Goal: Task Accomplishment & Management: Complete application form

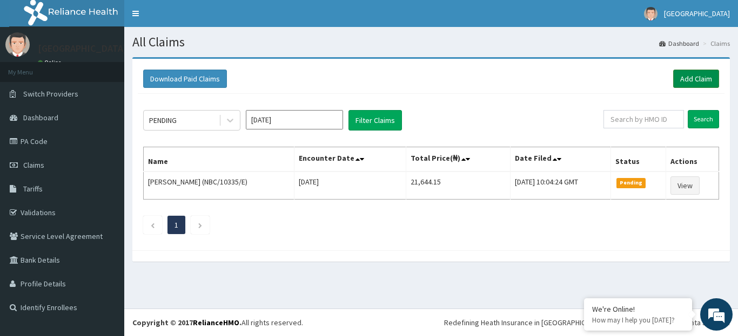
click at [687, 78] on link "Add Claim" at bounding box center [696, 79] width 46 height 18
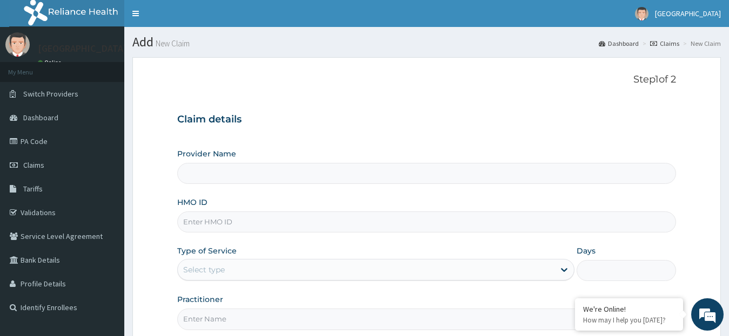
click at [389, 223] on input "HMO ID" at bounding box center [426, 222] width 499 height 21
type input "[GEOGRAPHIC_DATA]"
paste input "SBG/10978/B"
type input "SBG/10978/B"
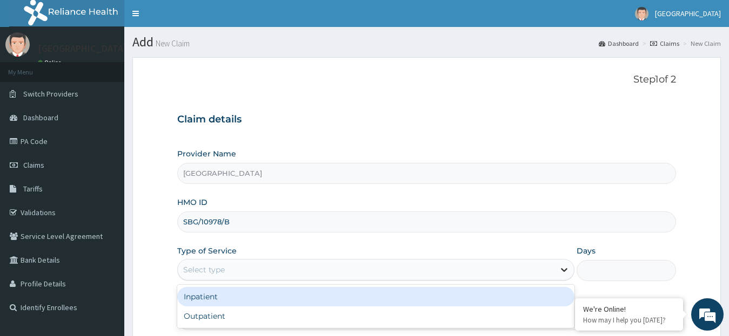
click at [565, 272] on icon at bounding box center [563, 270] width 11 height 11
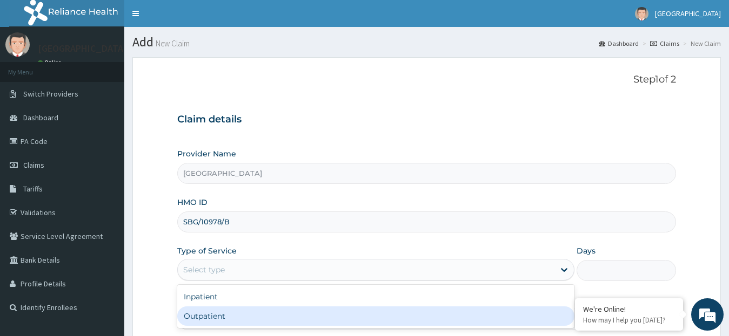
click at [529, 319] on div "Outpatient" at bounding box center [375, 316] width 397 height 19
type input "1"
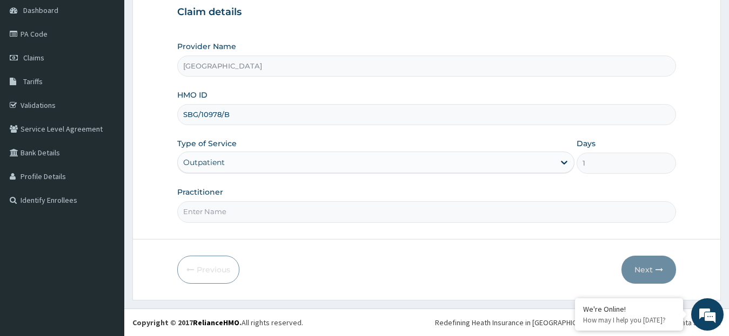
click at [218, 220] on input "Practitioner" at bounding box center [426, 211] width 499 height 21
type input "B"
type input "DR. OLOJA"
click at [635, 268] on button "Next" at bounding box center [648, 270] width 55 height 28
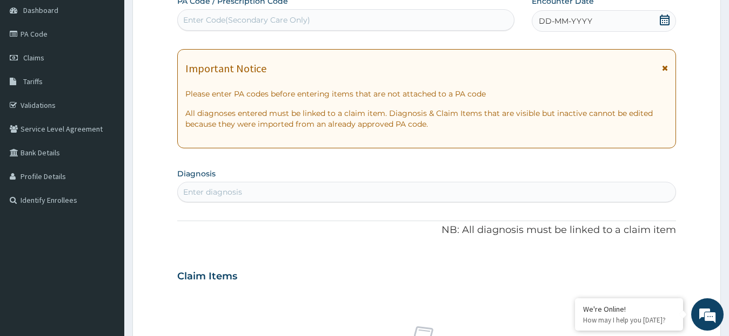
click at [663, 18] on icon at bounding box center [664, 20] width 10 height 11
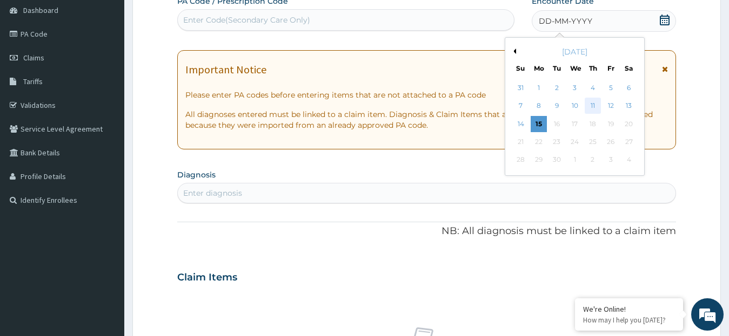
click at [592, 102] on div "11" at bounding box center [592, 106] width 16 height 16
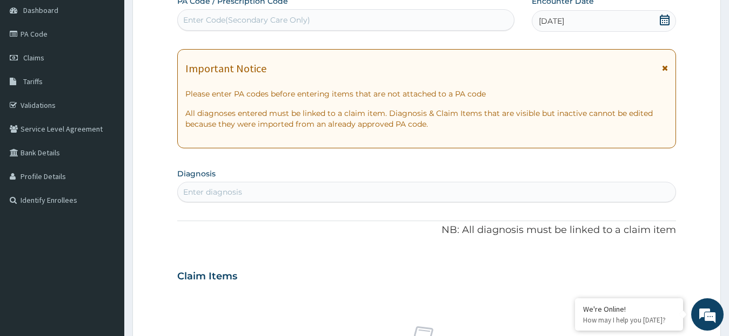
click at [333, 187] on div "Enter diagnosis" at bounding box center [427, 192] width 498 height 17
type input "MALAR"
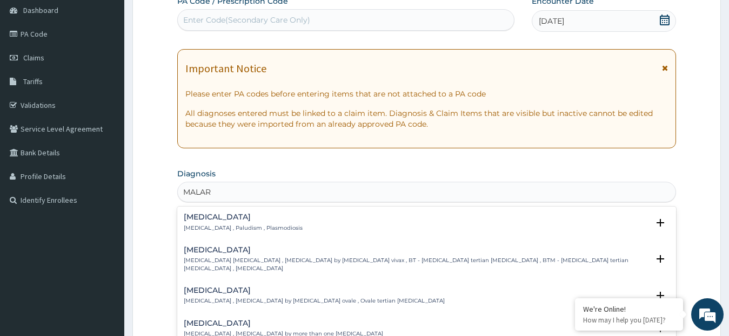
click at [280, 224] on div "Malaria Malaria , Paludism , Plasmodiosis" at bounding box center [427, 222] width 486 height 19
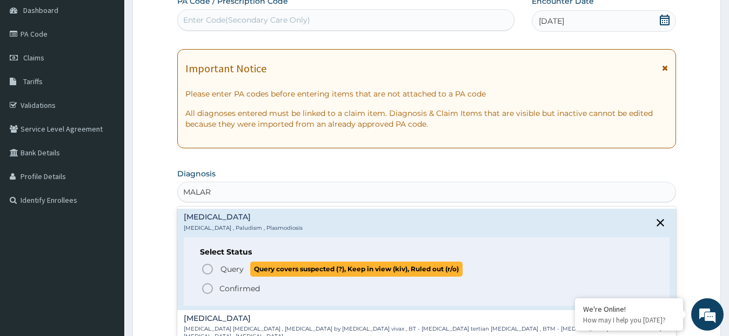
click at [204, 269] on icon "status option query" at bounding box center [207, 269] width 13 height 13
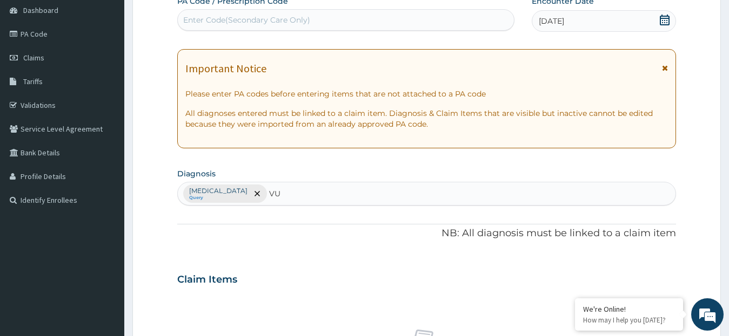
type input "V"
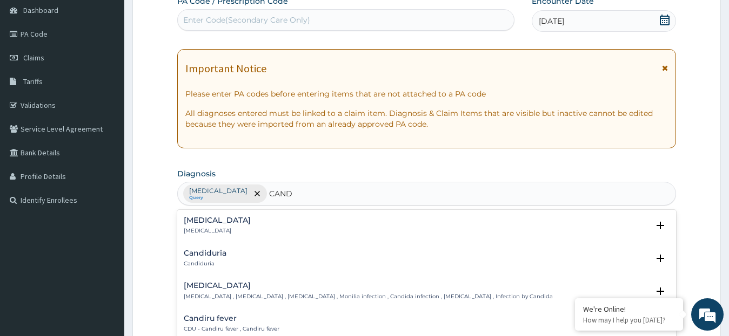
type input "CANDI"
click at [240, 294] on p "Candidiasis , Moniliasis , Candidosis , Monilia infection , Candida infection ,…" at bounding box center [368, 297] width 369 height 8
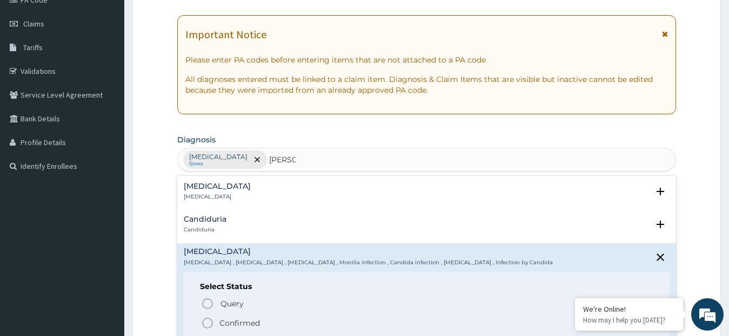
scroll to position [152, 0]
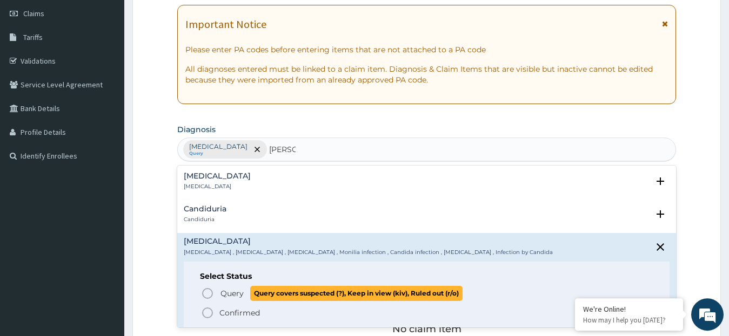
click at [206, 293] on icon "status option query" at bounding box center [207, 293] width 13 height 13
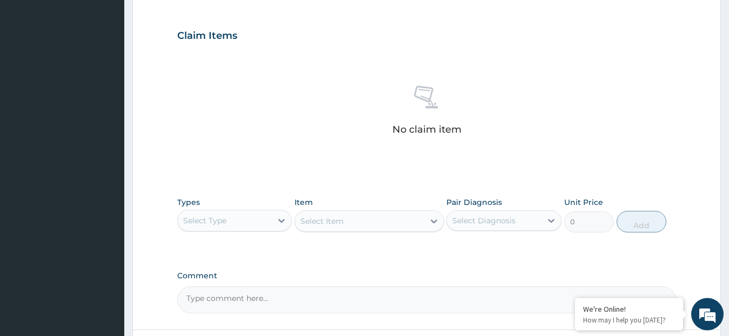
scroll to position [354, 0]
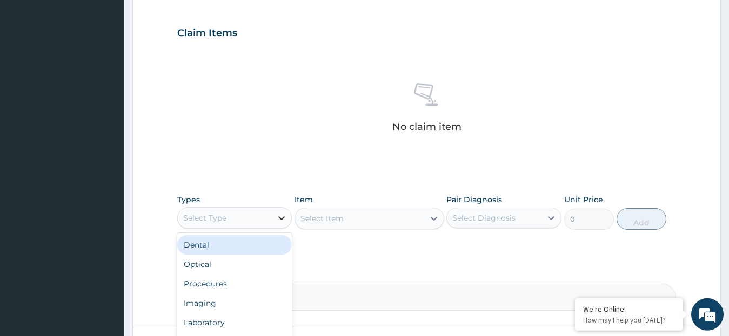
click at [281, 219] on icon at bounding box center [281, 219] width 6 height 4
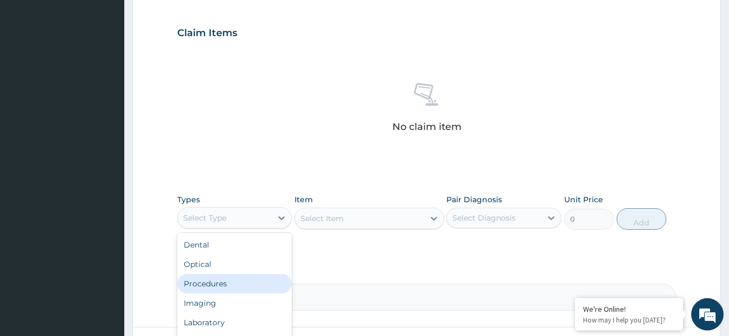
click at [230, 286] on div "Procedures" at bounding box center [234, 283] width 115 height 19
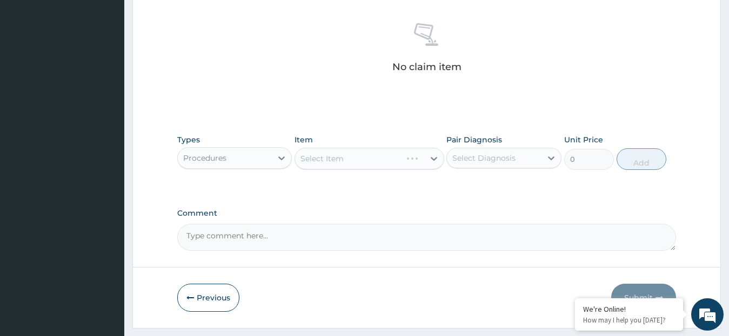
scroll to position [442, 0]
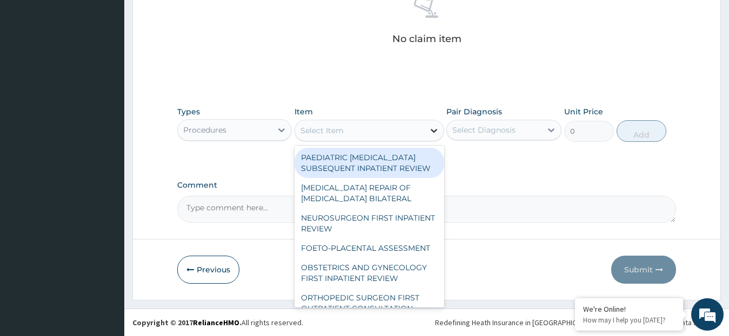
click at [434, 129] on icon at bounding box center [433, 130] width 11 height 11
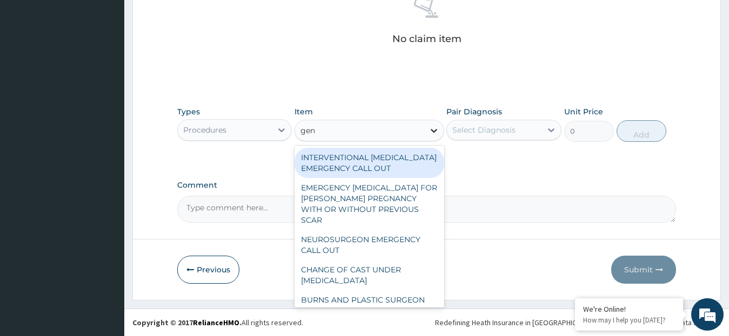
type input "gene"
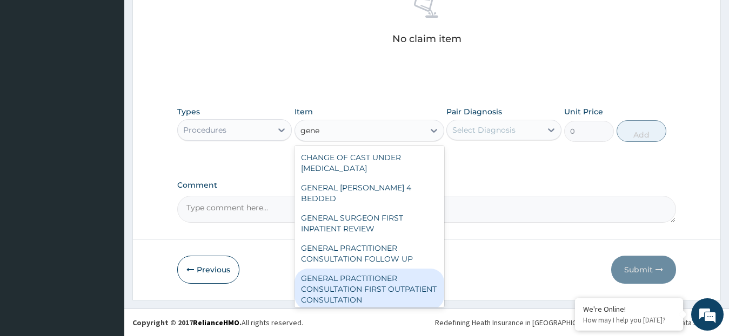
click at [396, 274] on div "GENERAL PRACTITIONER CONSULTATION FIRST OUTPATIENT CONSULTATION" at bounding box center [369, 289] width 150 height 41
type input "3795"
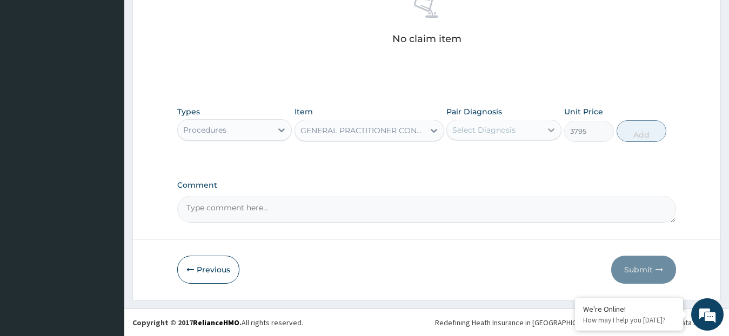
click at [553, 127] on icon at bounding box center [550, 130] width 11 height 11
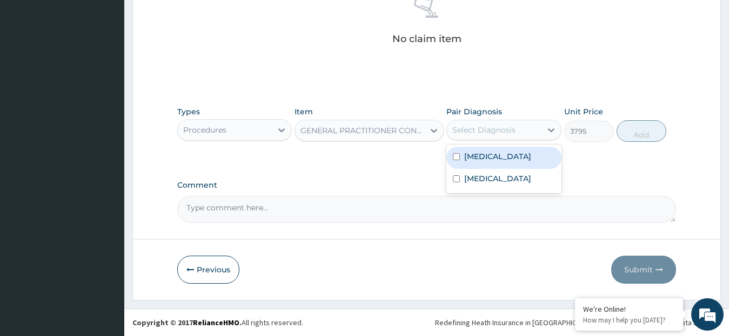
click at [517, 157] on div "Malaria" at bounding box center [503, 158] width 115 height 22
checkbox input "true"
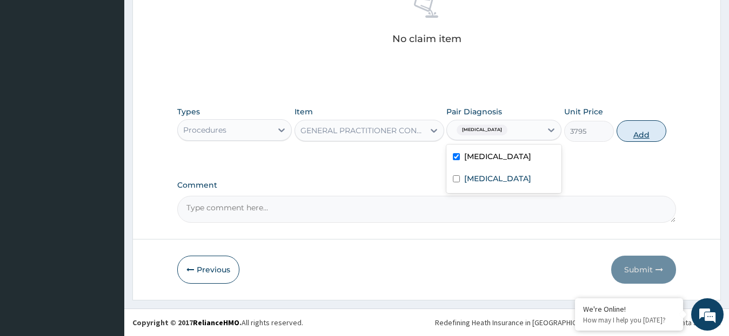
click at [638, 138] on button "Add" at bounding box center [641, 131] width 50 height 22
type input "0"
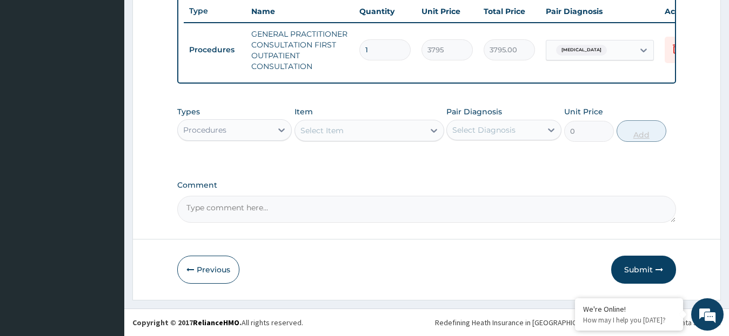
scroll to position [417, 0]
click at [284, 126] on icon at bounding box center [281, 130] width 11 height 11
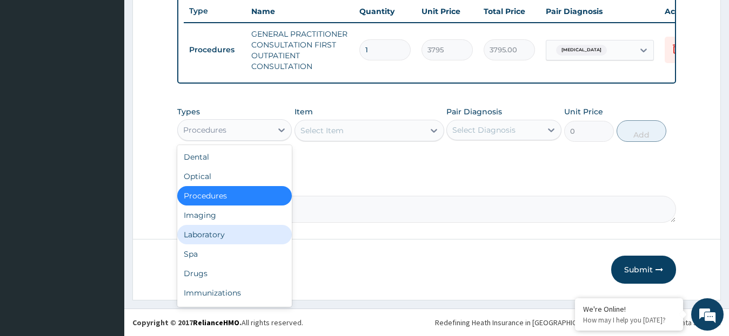
click at [205, 233] on div "Laboratory" at bounding box center [234, 234] width 115 height 19
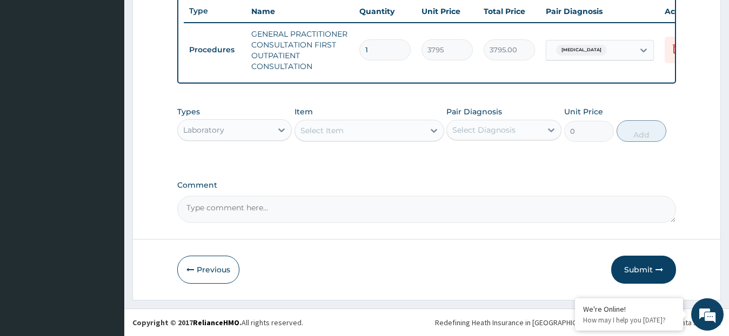
click at [433, 130] on icon at bounding box center [433, 130] width 11 height 11
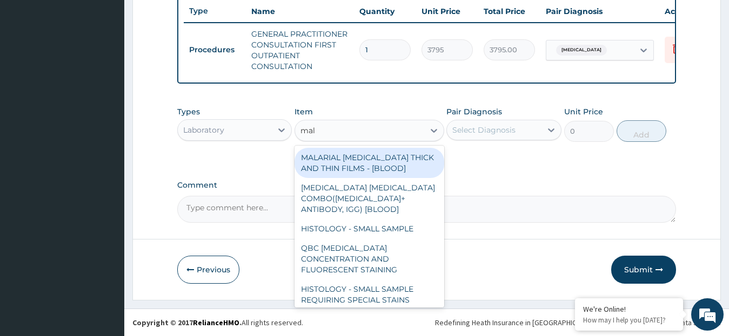
type input "mala"
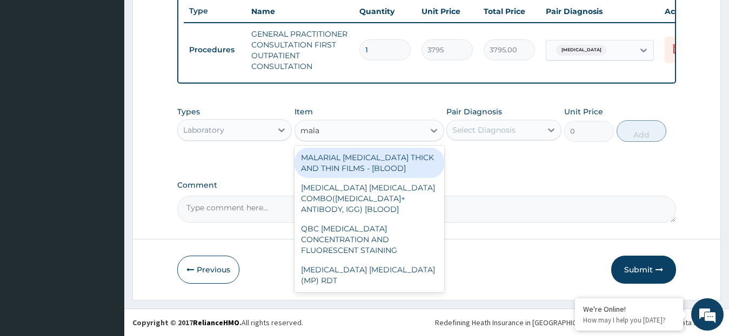
click at [401, 169] on div "MALARIAL PARASITE THICK AND THIN FILMS - [BLOOD]" at bounding box center [369, 163] width 150 height 30
type input "1725"
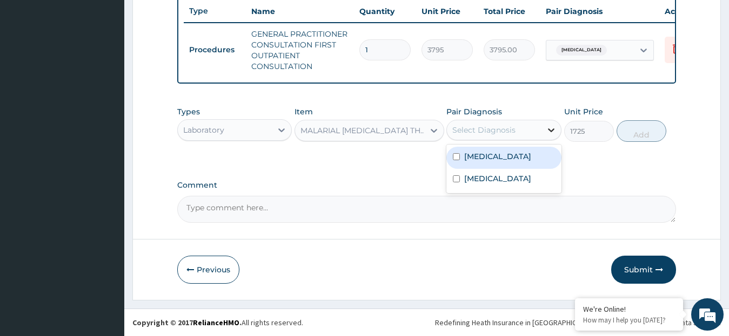
click at [550, 131] on icon at bounding box center [551, 131] width 6 height 4
click at [519, 163] on div "Malaria" at bounding box center [503, 158] width 115 height 22
checkbox input "true"
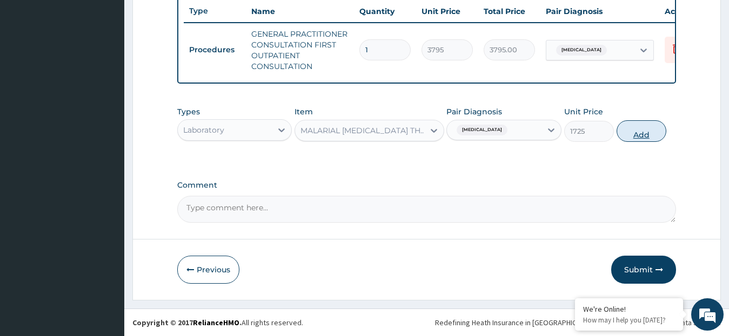
click at [640, 136] on button "Add" at bounding box center [641, 131] width 50 height 22
type input "0"
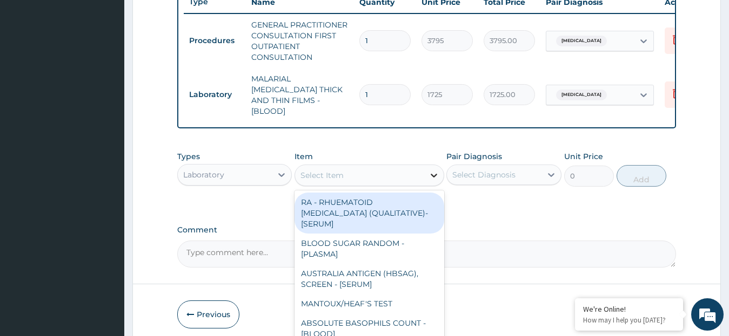
click at [433, 173] on icon at bounding box center [433, 175] width 11 height 11
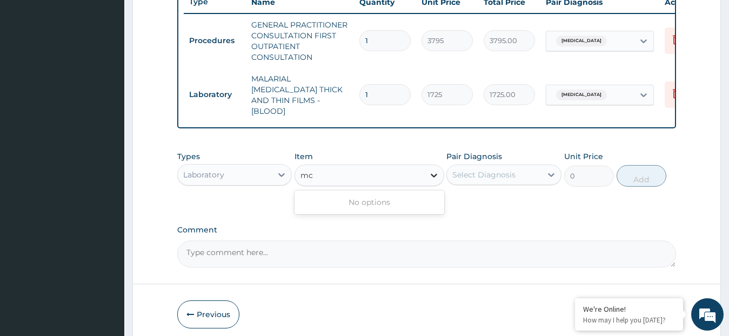
type input "m"
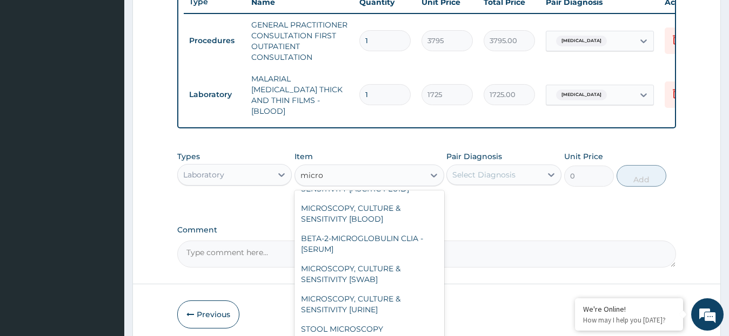
scroll to position [259, 0]
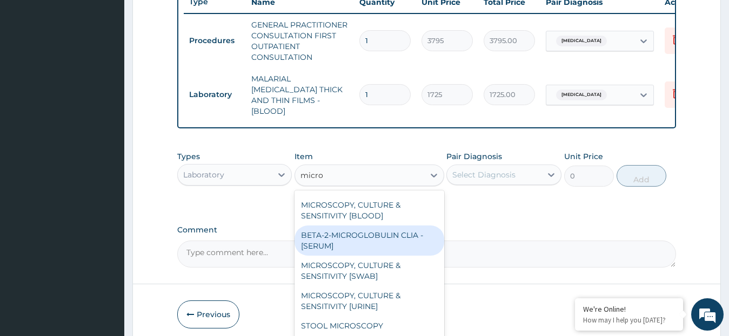
type input "micro"
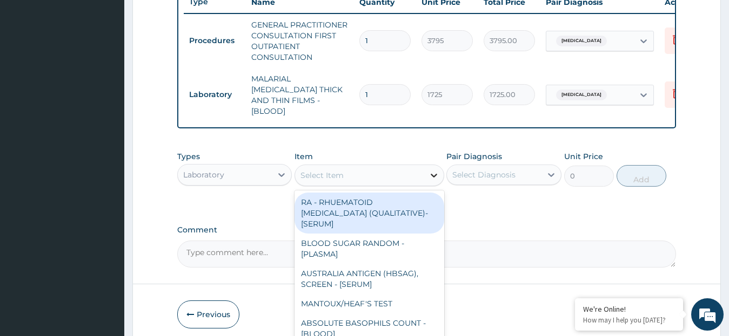
click at [434, 174] on icon at bounding box center [433, 175] width 11 height 11
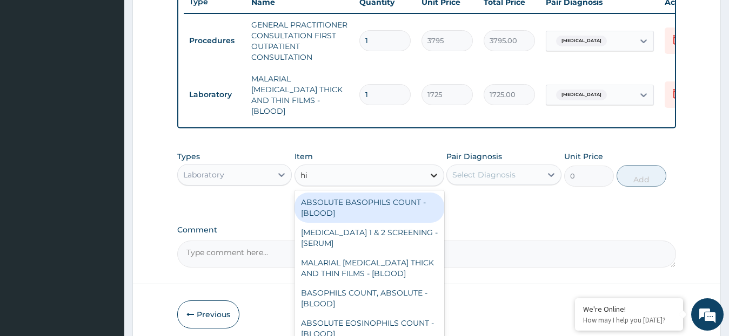
type input "hig"
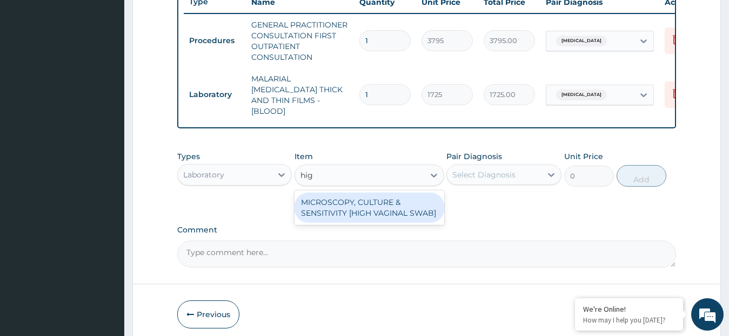
click at [429, 204] on div "MICROSCOPY, CULTURE & SENSITIVITY [HIGH VAGINAL SWAB]" at bounding box center [369, 208] width 150 height 30
type input "5175"
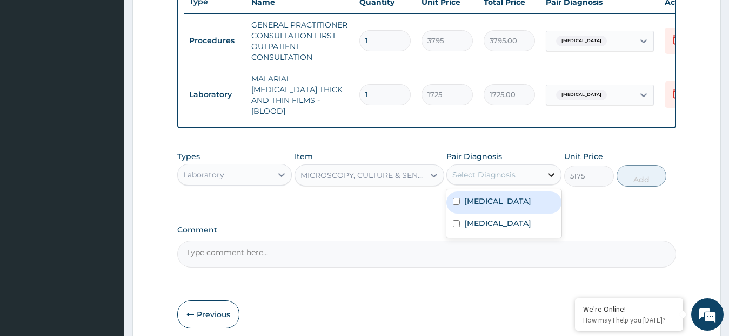
click at [549, 170] on icon at bounding box center [550, 175] width 11 height 11
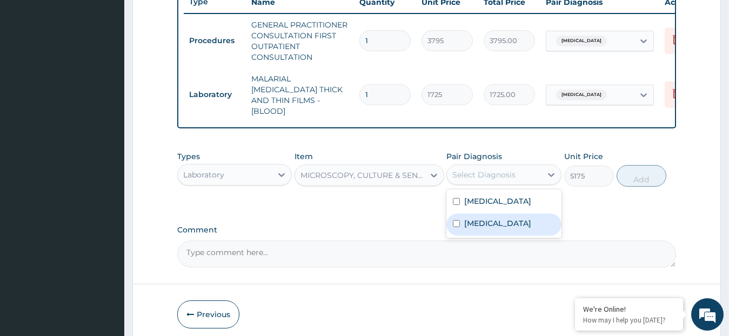
click at [502, 220] on label "Candidiasis" at bounding box center [497, 223] width 67 height 11
checkbox input "true"
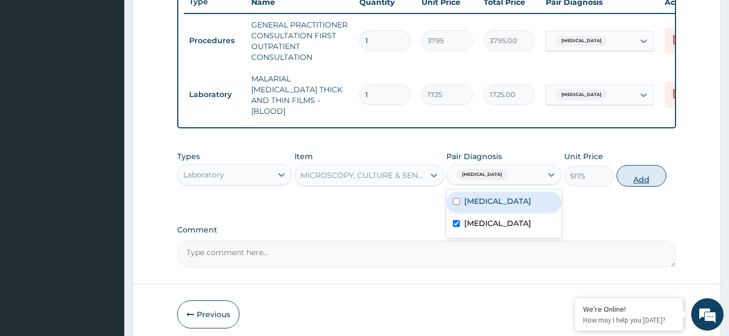
click at [636, 178] on button "Add" at bounding box center [641, 176] width 50 height 22
type input "0"
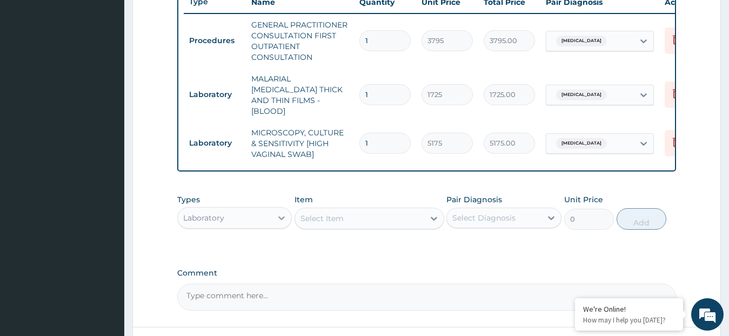
click at [281, 214] on icon at bounding box center [281, 218] width 11 height 11
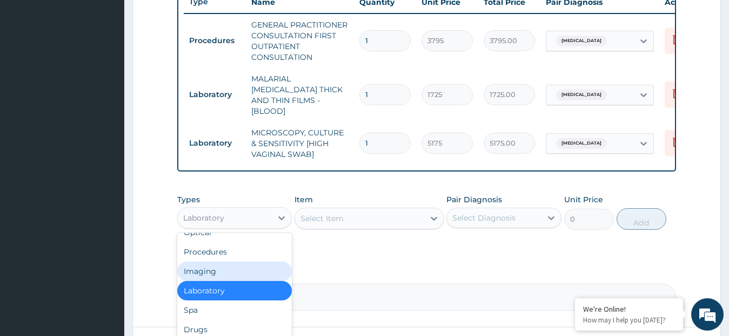
scroll to position [37, 0]
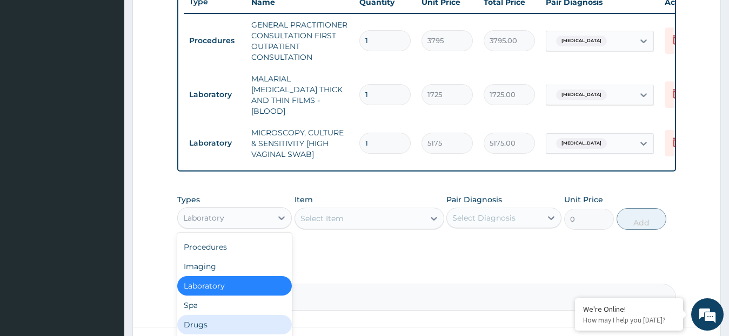
click at [235, 321] on div "Drugs" at bounding box center [234, 324] width 115 height 19
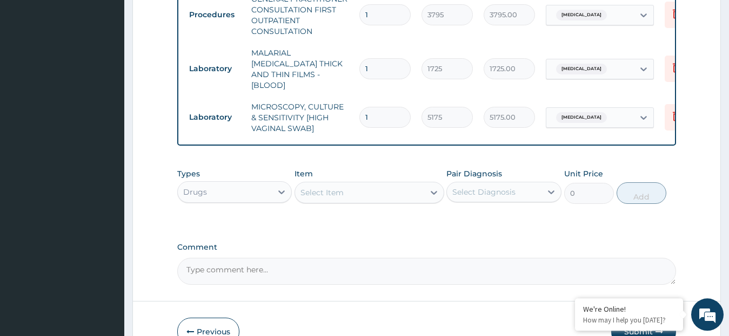
scroll to position [444, 0]
click at [432, 189] on icon at bounding box center [433, 191] width 11 height 11
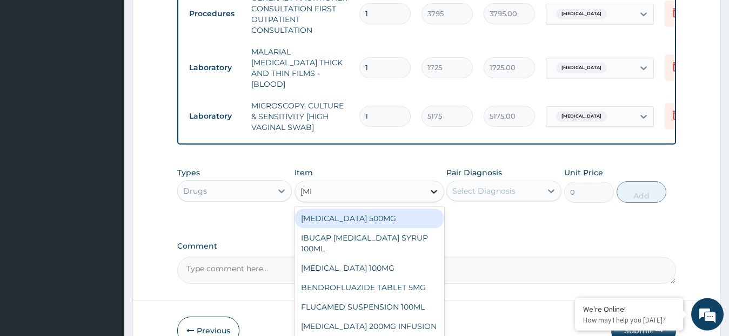
type input "fluc"
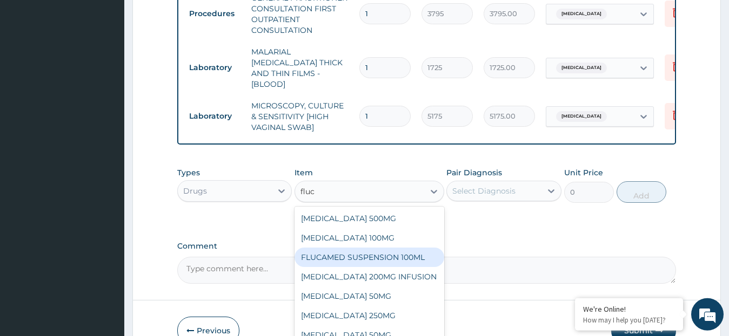
scroll to position [9, 0]
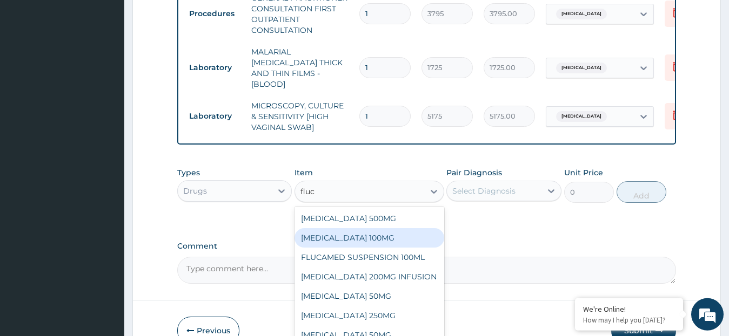
click at [359, 228] on div "FLUCONAZOLE 100MG" at bounding box center [369, 237] width 150 height 19
type input "132.825"
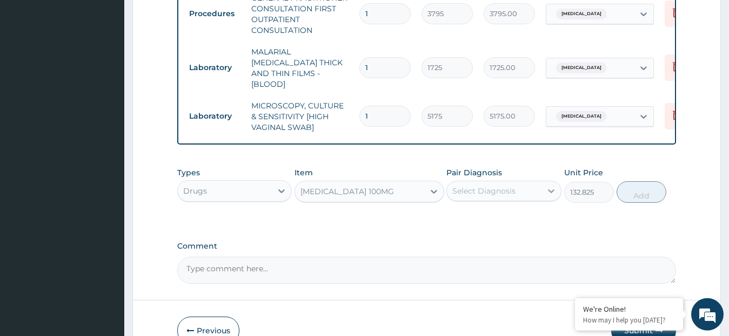
click at [543, 188] on div at bounding box center [550, 190] width 19 height 19
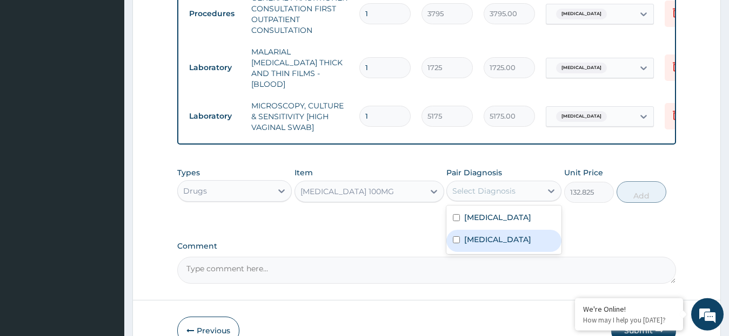
click at [512, 234] on div "Candidiasis" at bounding box center [503, 241] width 115 height 22
checkbox input "true"
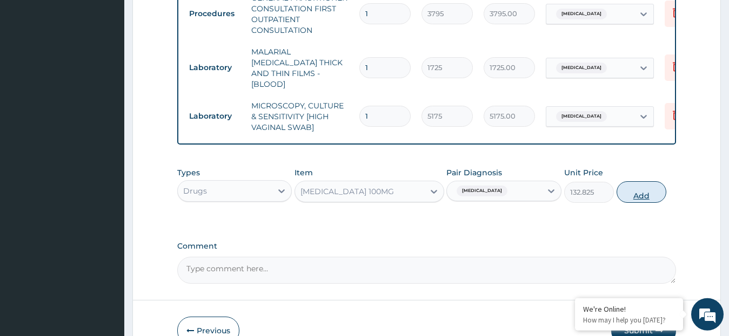
click at [641, 193] on button "Add" at bounding box center [641, 192] width 50 height 22
type input "0"
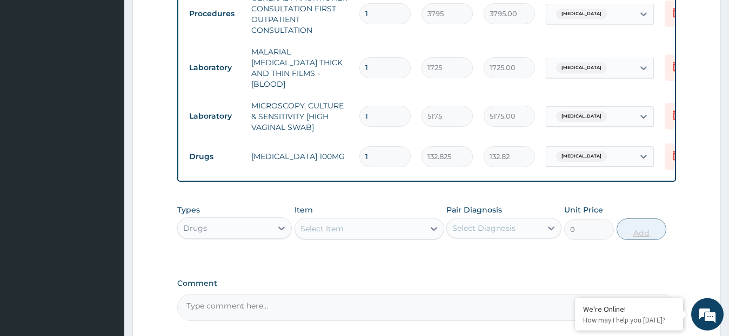
type input "10"
type input "1328.25"
type input "10"
click at [434, 225] on icon at bounding box center [433, 229] width 11 height 11
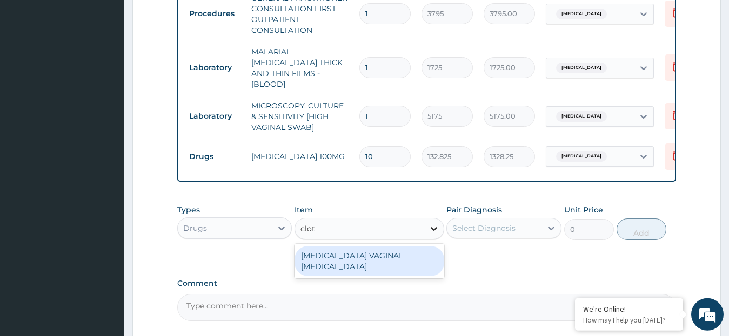
type input "clotr"
click at [432, 253] on div "CLOTRIMAZOLE VAGINAL PESSARY" at bounding box center [369, 261] width 150 height 30
type input "632.5"
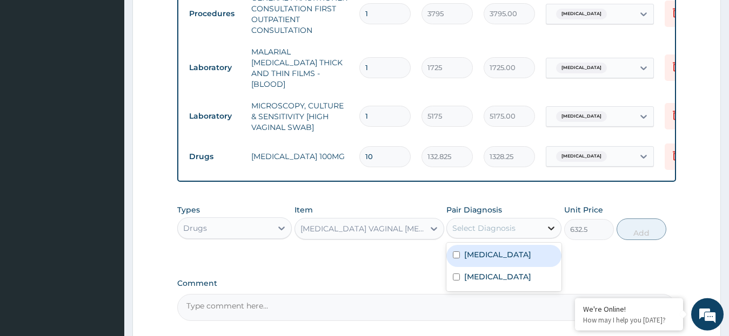
click at [548, 224] on icon at bounding box center [550, 228] width 11 height 11
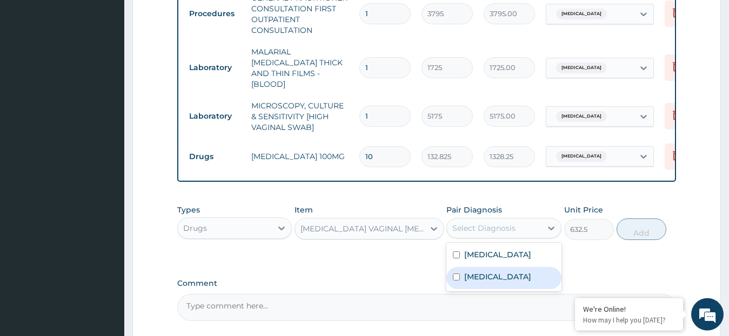
click at [529, 274] on div "Candidiasis" at bounding box center [503, 278] width 115 height 22
checkbox input "true"
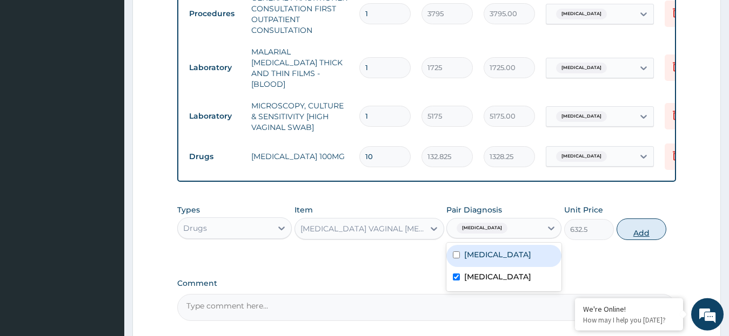
click at [643, 228] on button "Add" at bounding box center [641, 230] width 50 height 22
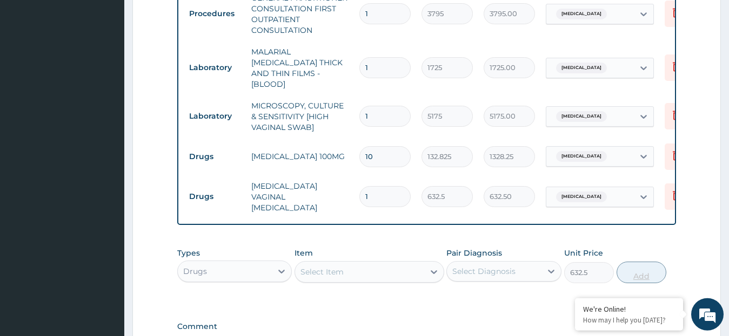
type input "0"
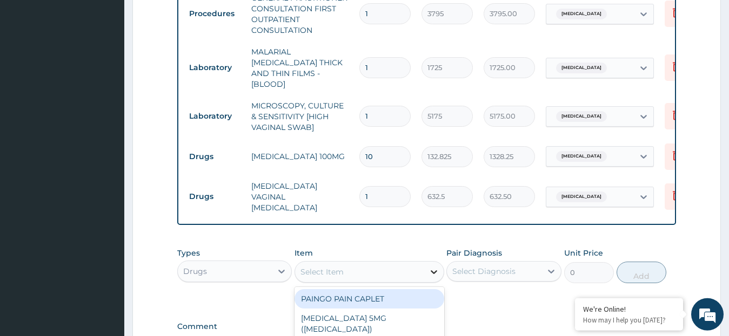
click at [433, 267] on icon at bounding box center [433, 272] width 11 height 11
type input "parace"
click at [420, 289] on div "EMZOR PARACETAMOL 500MG" at bounding box center [369, 298] width 150 height 19
type input "25.3"
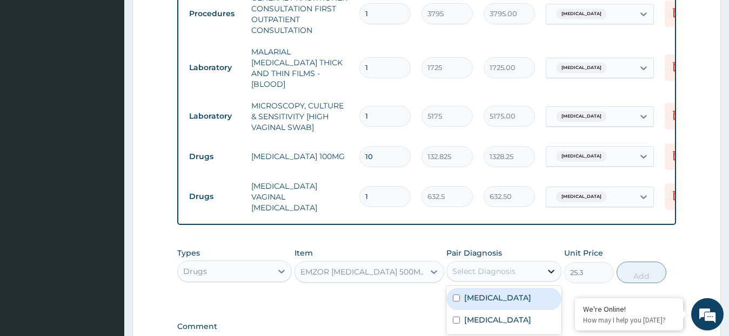
click at [551, 266] on icon at bounding box center [550, 271] width 11 height 11
click at [529, 289] on div "Malaria" at bounding box center [503, 299] width 115 height 22
checkbox input "true"
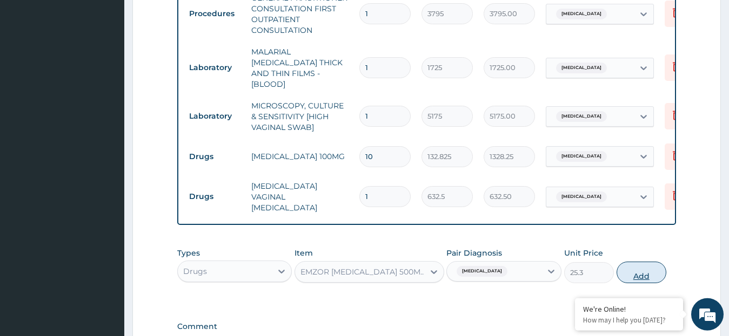
click at [646, 267] on button "Add" at bounding box center [641, 273] width 50 height 22
type input "0"
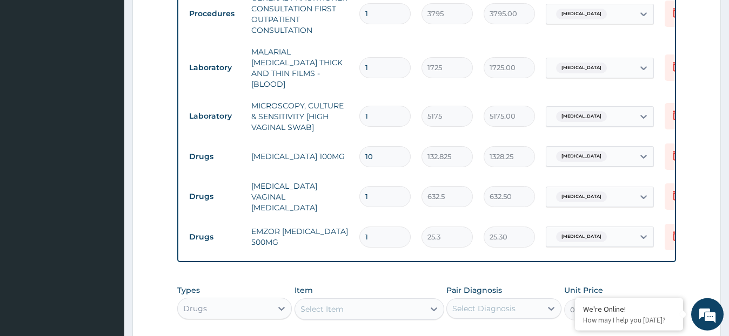
type input "18"
type input "455.40"
type input "18"
click at [433, 308] on icon at bounding box center [433, 310] width 6 height 4
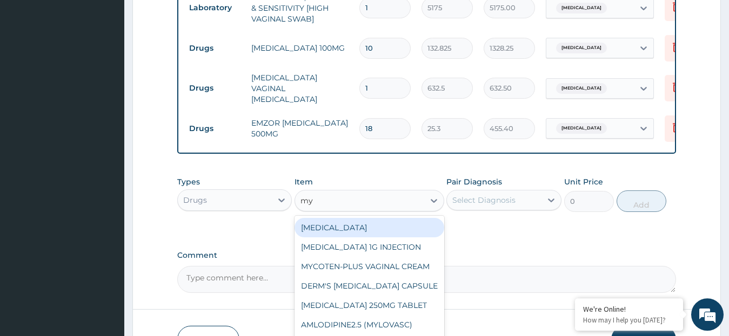
scroll to position [556, 0]
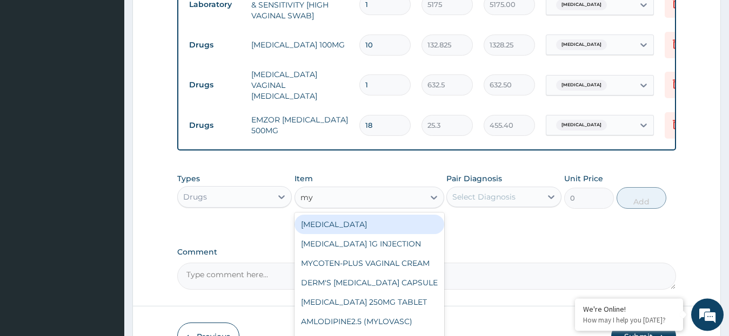
type input "myc"
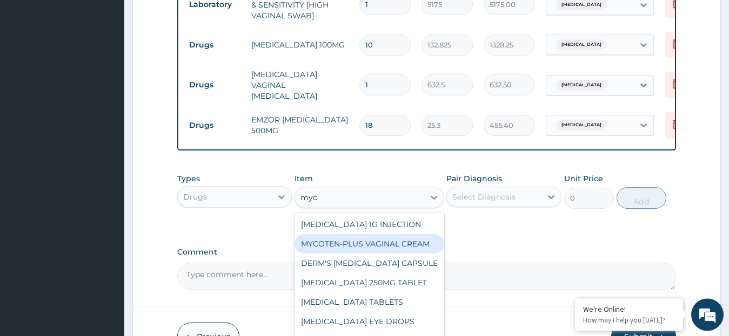
click at [383, 236] on div "MYCOTEN-PLUS VAGINAL CREAM" at bounding box center [369, 243] width 150 height 19
type input "2530"
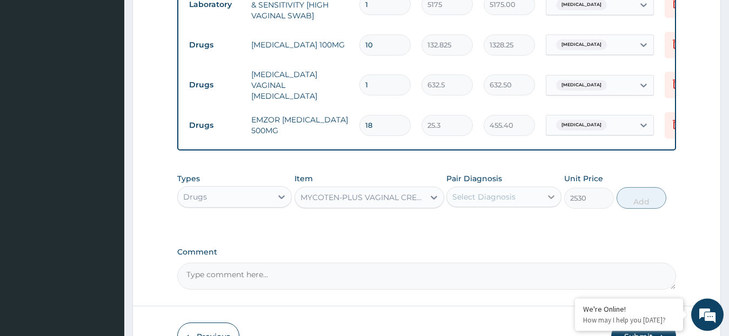
click at [550, 192] on icon at bounding box center [550, 197] width 11 height 11
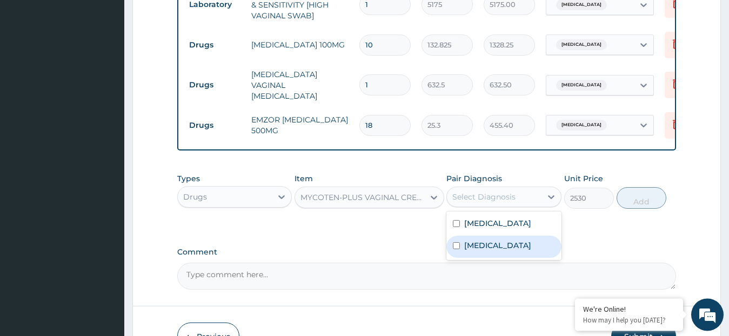
click at [508, 242] on label "Candidiasis" at bounding box center [497, 245] width 67 height 11
checkbox input "true"
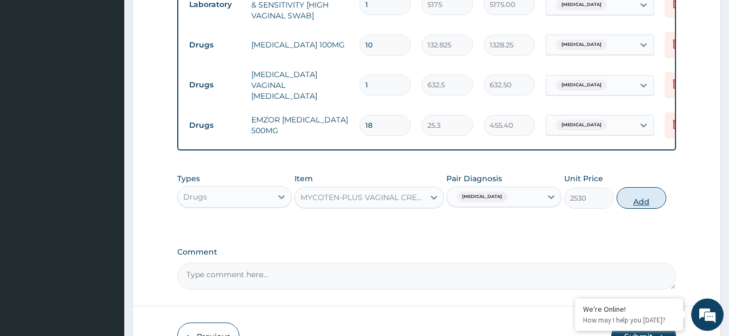
click at [638, 196] on button "Add" at bounding box center [641, 198] width 50 height 22
type input "0"
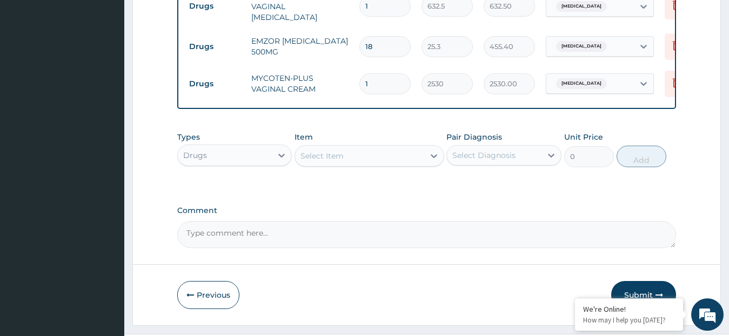
scroll to position [652, 0]
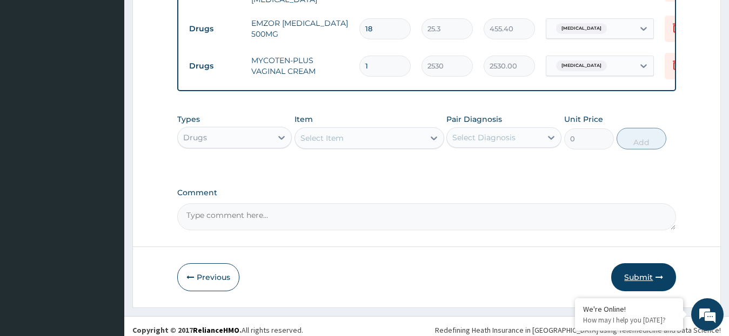
click at [646, 269] on button "Submit" at bounding box center [643, 278] width 65 height 28
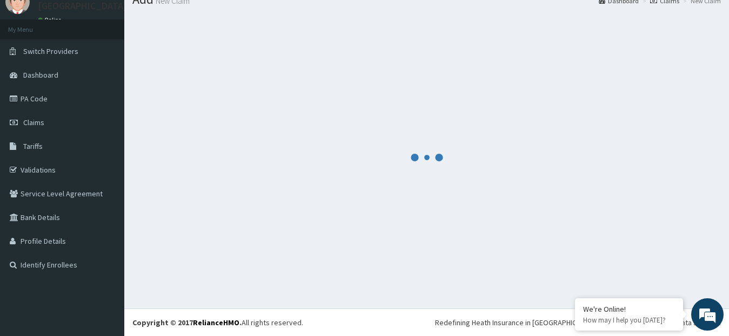
scroll to position [43, 0]
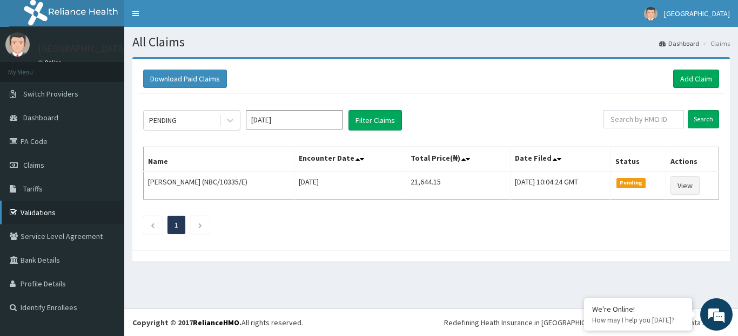
click at [59, 207] on link "Validations" at bounding box center [62, 213] width 124 height 24
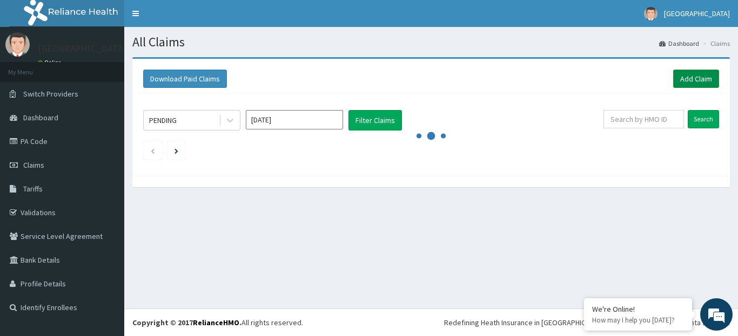
click at [705, 77] on link "Add Claim" at bounding box center [696, 79] width 46 height 18
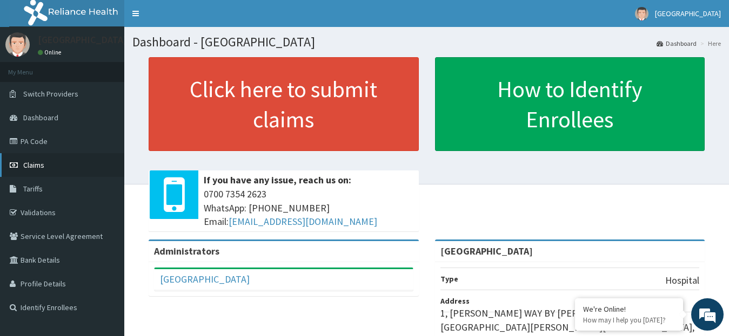
click at [46, 165] on link "Claims" at bounding box center [62, 165] width 124 height 24
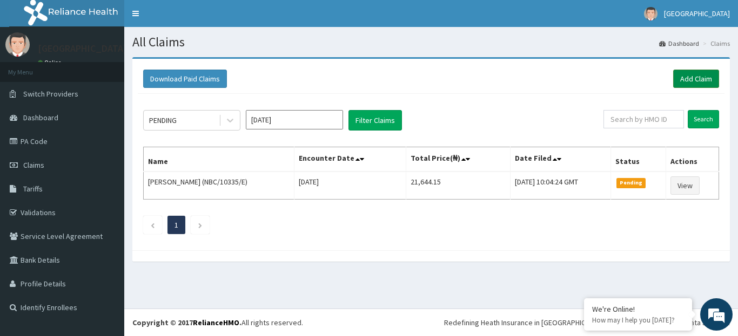
click at [693, 78] on link "Add Claim" at bounding box center [696, 79] width 46 height 18
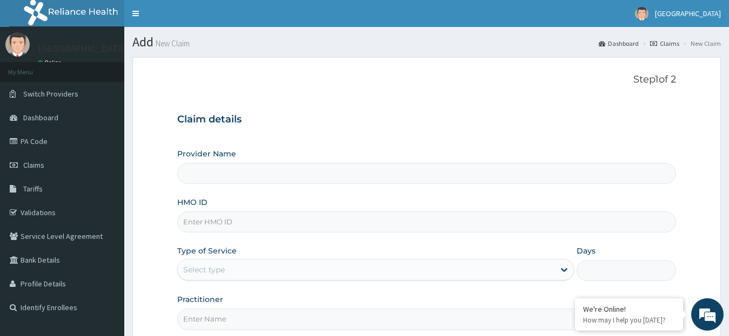
type input "[GEOGRAPHIC_DATA]"
click at [348, 226] on input "HMO ID" at bounding box center [426, 222] width 499 height 21
paste input "gim/10025/b"
type input "gim/10025/b"
click at [565, 268] on icon at bounding box center [563, 270] width 11 height 11
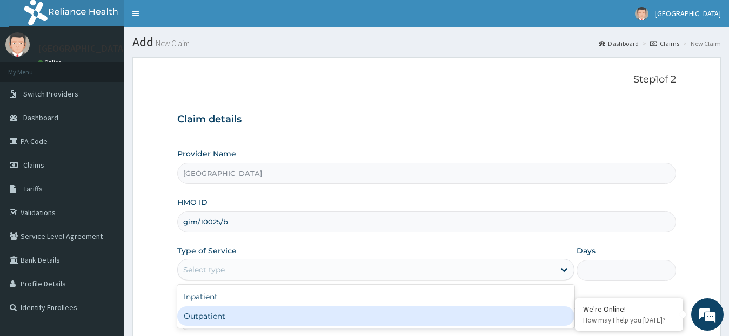
click at [523, 315] on div "Outpatient" at bounding box center [375, 316] width 397 height 19
type input "1"
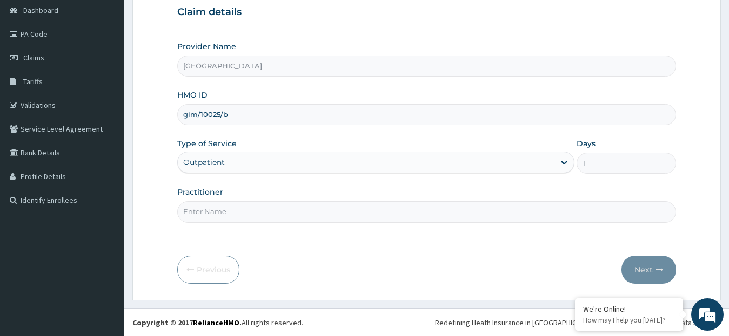
click at [334, 220] on input "Practitioner" at bounding box center [426, 211] width 499 height 21
type input "DR. ADETUTU"
click at [645, 271] on button "Next" at bounding box center [648, 270] width 55 height 28
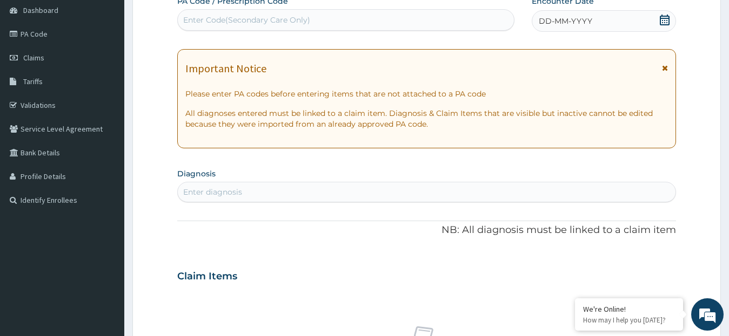
click at [664, 13] on div "DD-MM-YYYY" at bounding box center [603, 21] width 145 height 22
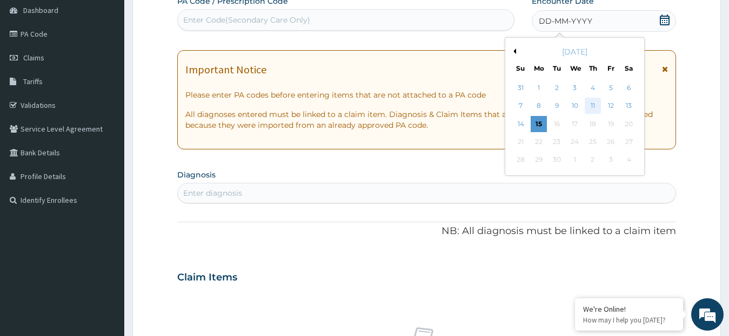
click at [595, 107] on div "11" at bounding box center [592, 106] width 16 height 16
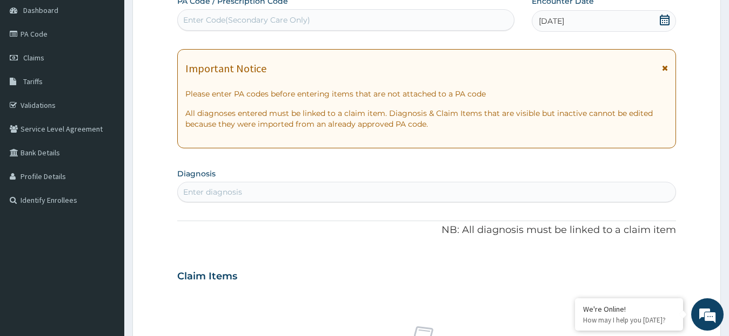
click at [242, 191] on div "Enter diagnosis" at bounding box center [427, 192] width 498 height 17
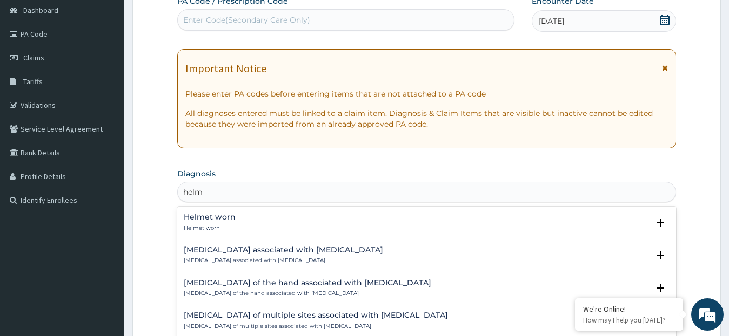
type input "helmi"
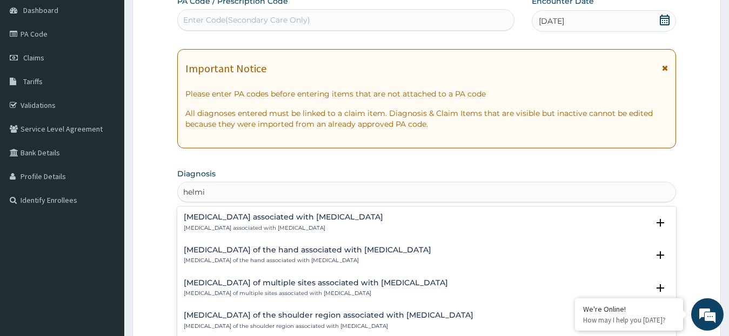
click at [293, 220] on h4 "Arthropathy associated with helminthiasis" at bounding box center [283, 217] width 199 height 8
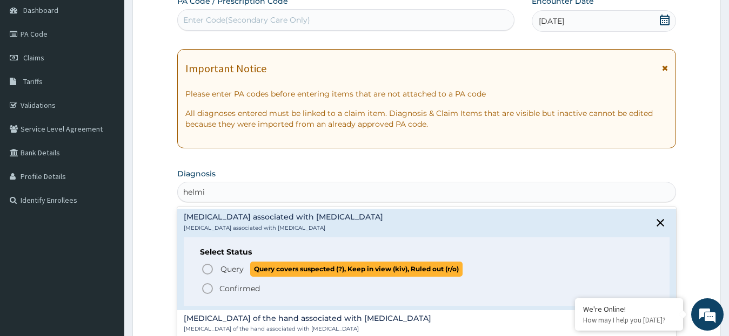
click at [210, 267] on icon "status option query" at bounding box center [207, 269] width 13 height 13
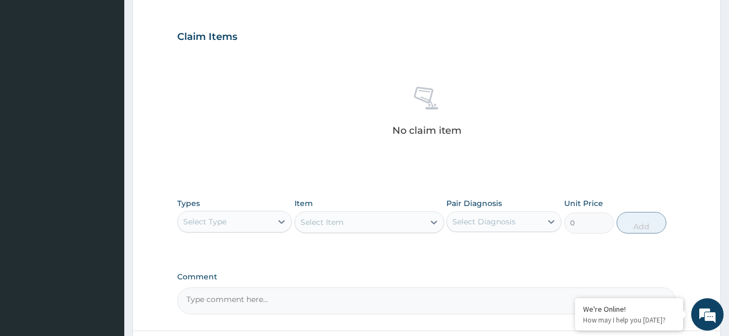
scroll to position [352, 0]
click at [280, 219] on icon at bounding box center [281, 220] width 11 height 11
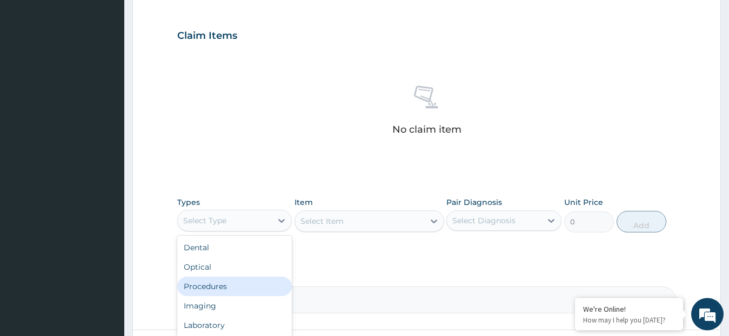
click at [237, 285] on div "Procedures" at bounding box center [234, 286] width 115 height 19
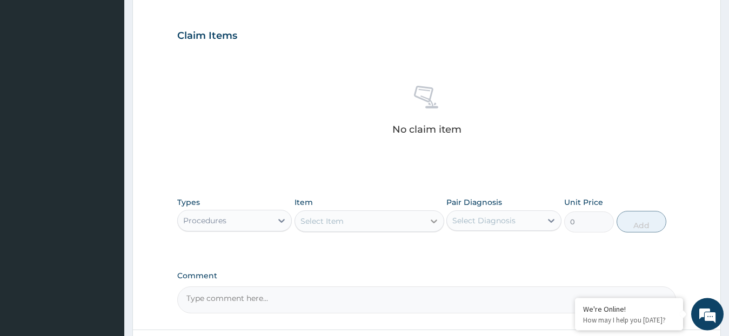
click at [433, 219] on icon at bounding box center [433, 221] width 11 height 11
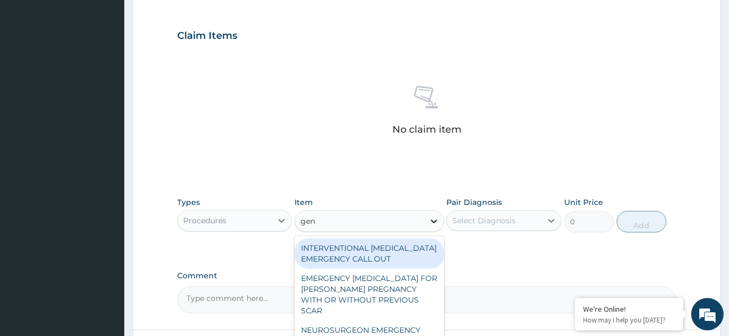
type input "gene"
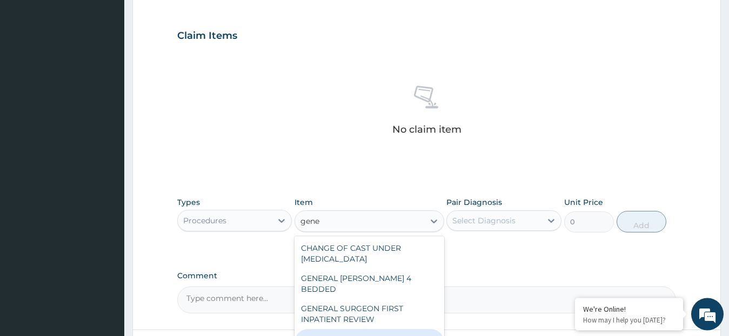
type input "2530"
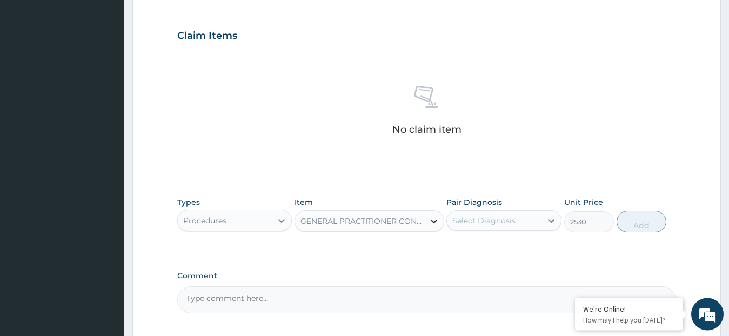
click at [435, 221] on icon at bounding box center [433, 222] width 6 height 4
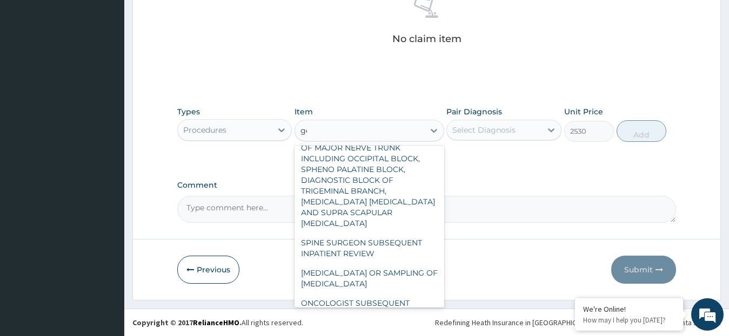
scroll to position [1187, 0]
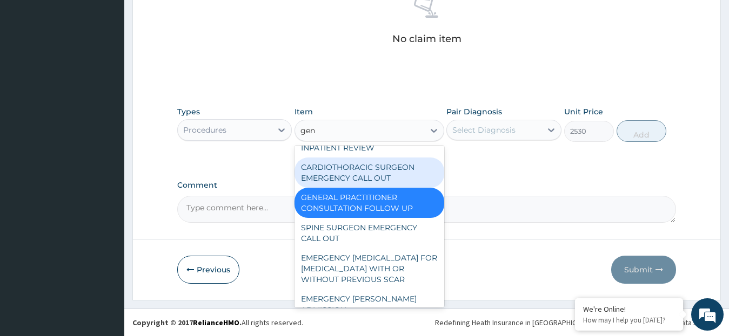
type input "gene"
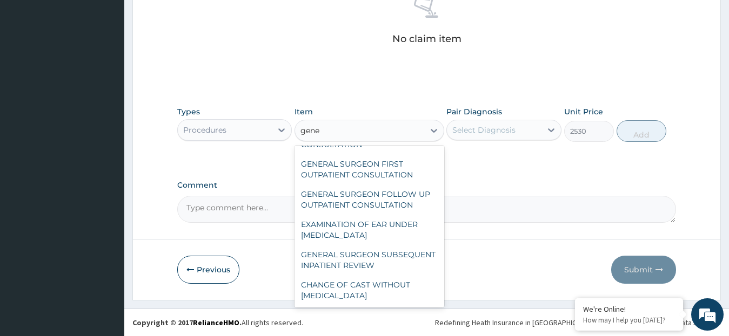
scroll to position [81, 0]
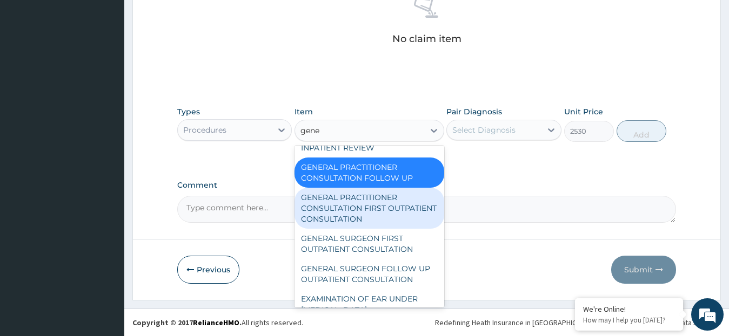
click at [367, 203] on div "GENERAL PRACTITIONER CONSULTATION FIRST OUTPATIENT CONSULTATION" at bounding box center [369, 208] width 150 height 41
type input "3795"
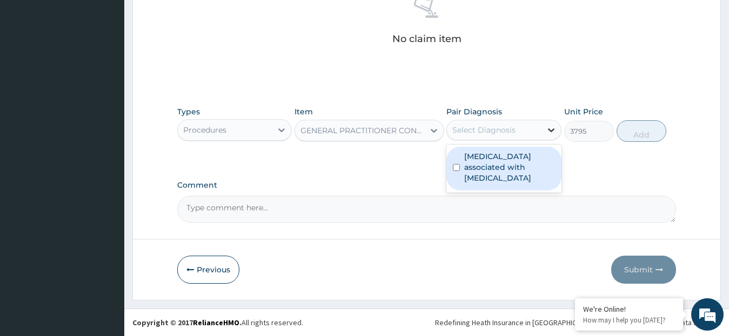
click at [549, 130] on icon at bounding box center [551, 131] width 6 height 4
click at [509, 156] on label "Arthropathy associated with helminthiasis" at bounding box center [509, 167] width 91 height 32
checkbox input "true"
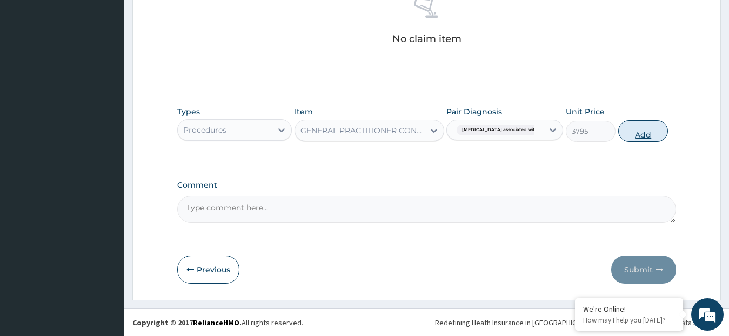
click at [636, 132] on button "Add" at bounding box center [643, 131] width 50 height 22
type input "0"
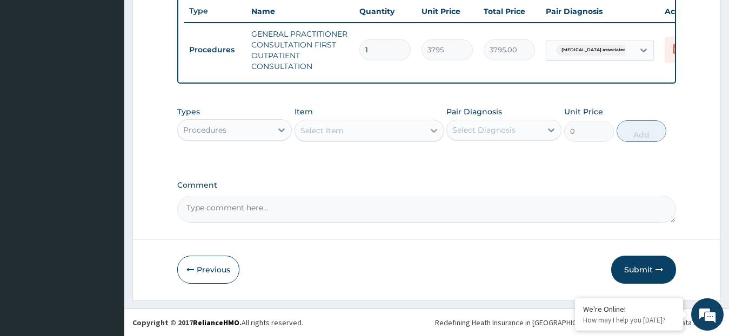
click at [437, 132] on icon at bounding box center [433, 130] width 11 height 11
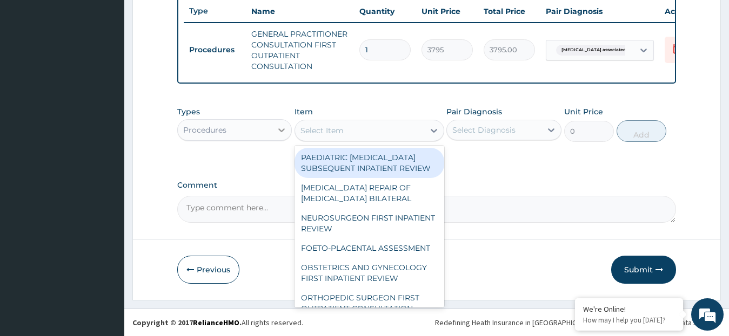
click at [282, 129] on icon at bounding box center [281, 130] width 11 height 11
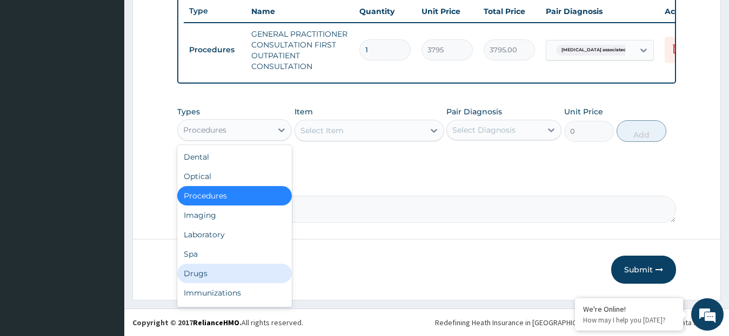
click at [238, 269] on div "Drugs" at bounding box center [234, 273] width 115 height 19
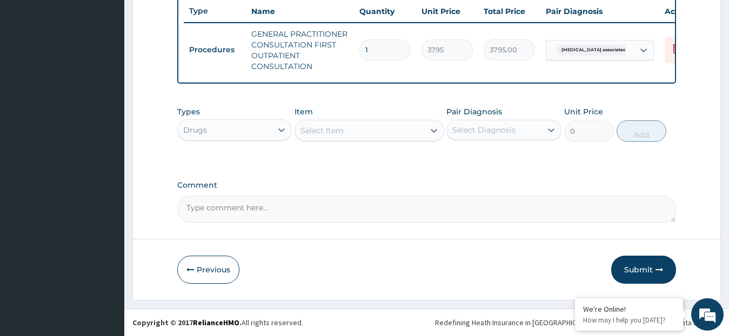
click at [433, 130] on icon at bounding box center [433, 130] width 11 height 11
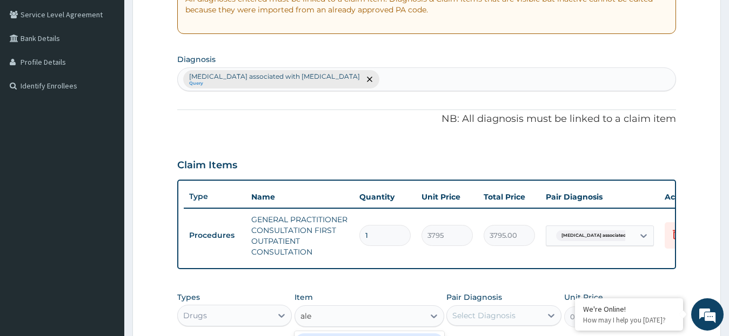
scroll to position [221, 0]
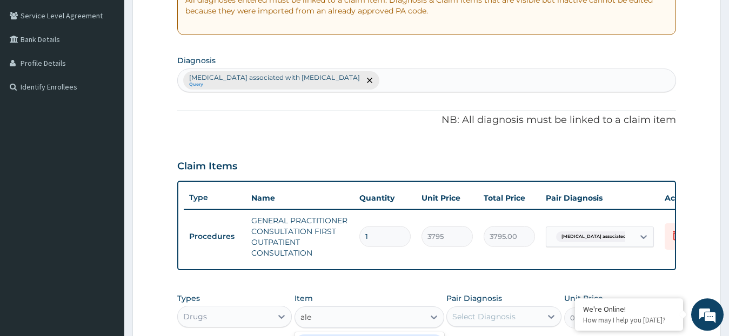
type input "ale"
click at [398, 76] on div "Arthropathy associated with helminthiasis Query" at bounding box center [427, 80] width 498 height 23
type input "worm"
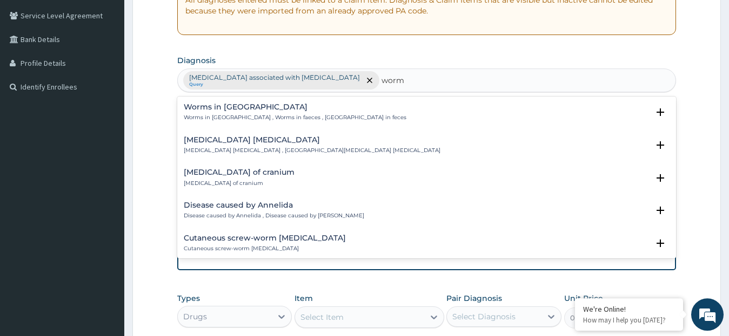
click at [307, 114] on div "Worms in stool Worms in stool , Worms in faeces , Worms in feces" at bounding box center [295, 112] width 223 height 19
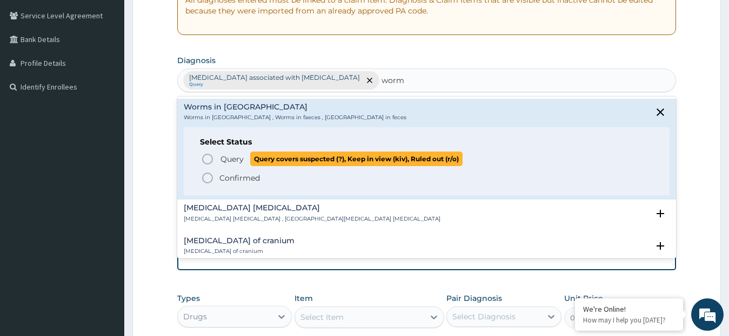
click at [240, 160] on span "Query" at bounding box center [231, 159] width 23 height 11
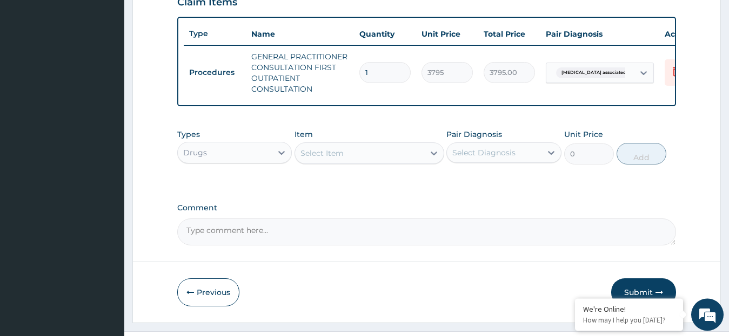
scroll to position [399, 0]
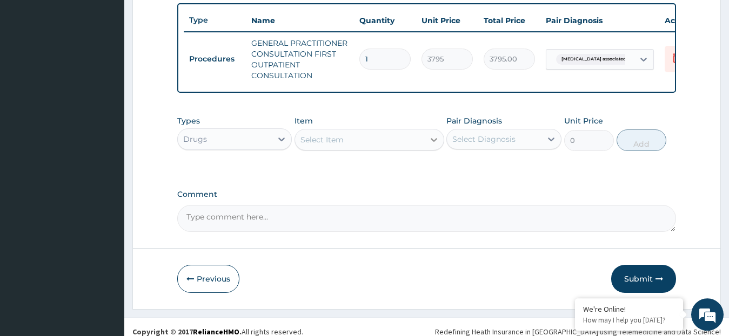
click at [432, 142] on icon at bounding box center [433, 140] width 6 height 4
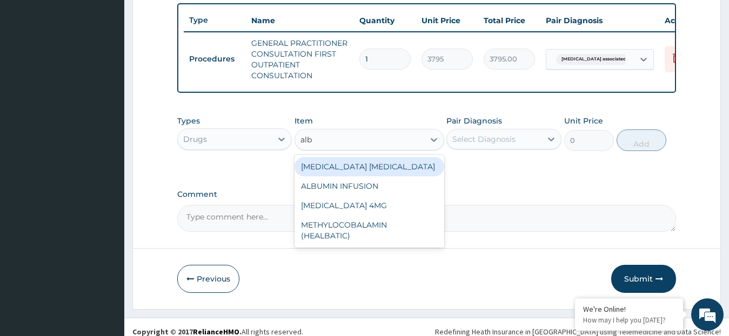
type input "alb"
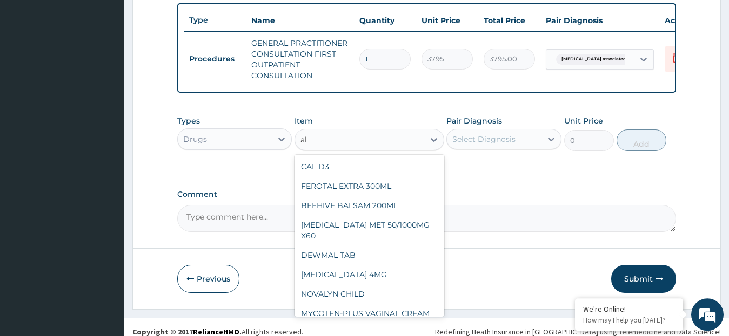
type input "a"
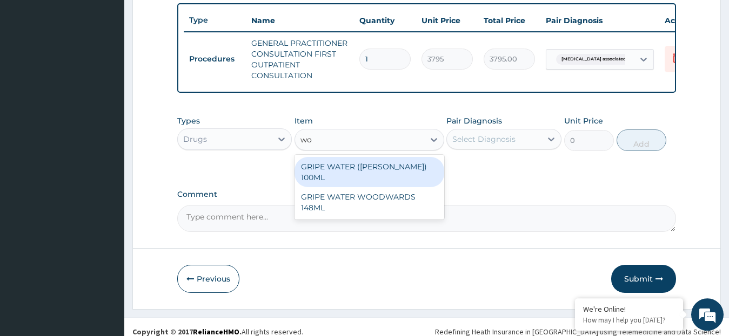
type input "w"
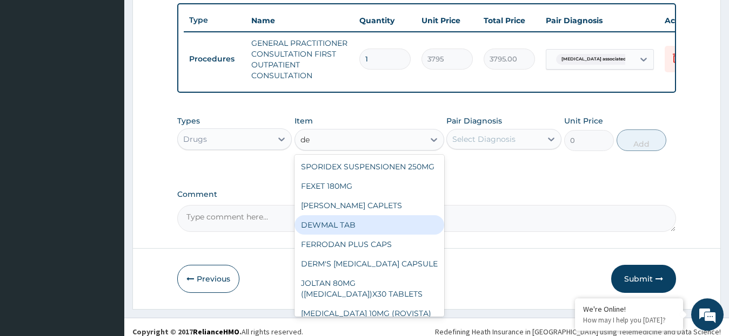
type input "de"
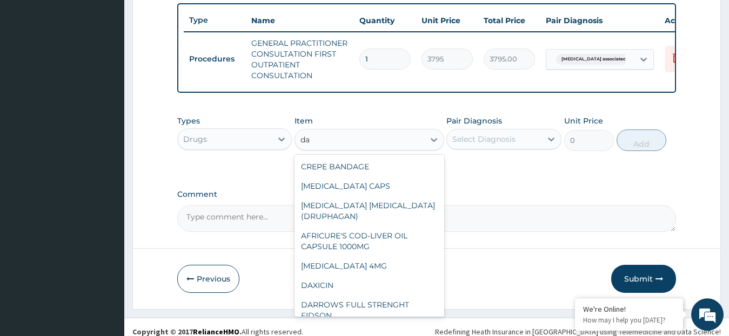
type input "d"
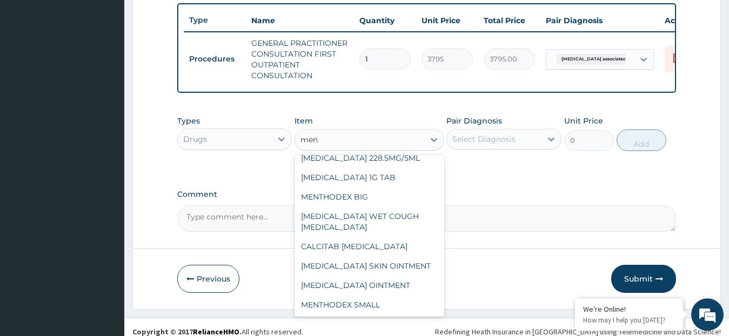
scroll to position [0, 0]
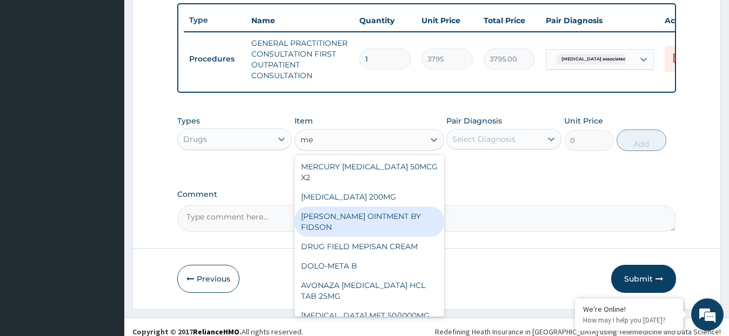
type input "m"
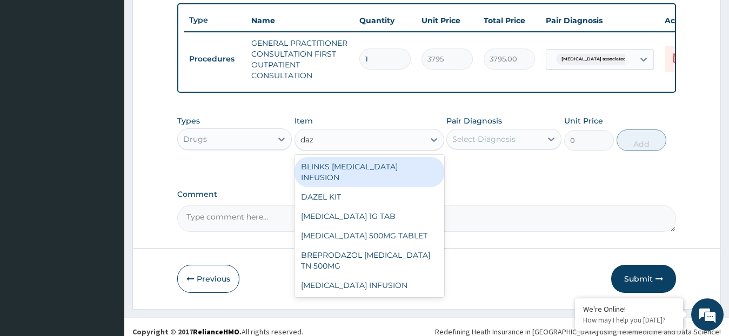
type input "daz"
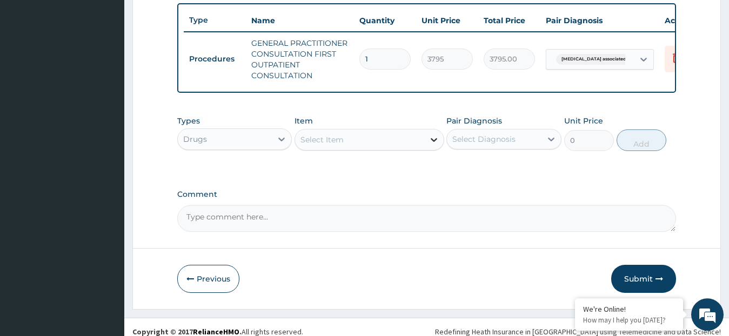
click at [433, 142] on icon at bounding box center [433, 140] width 6 height 4
type input "tin"
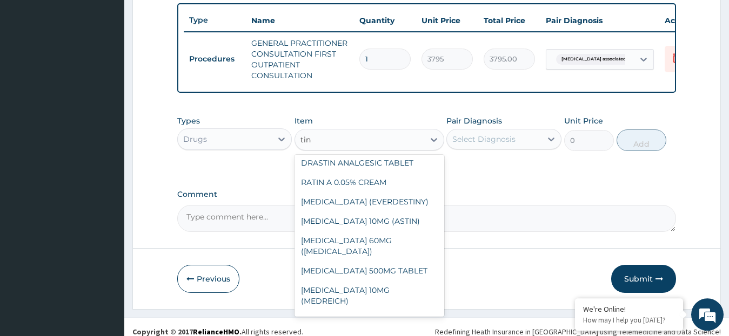
scroll to position [397, 0]
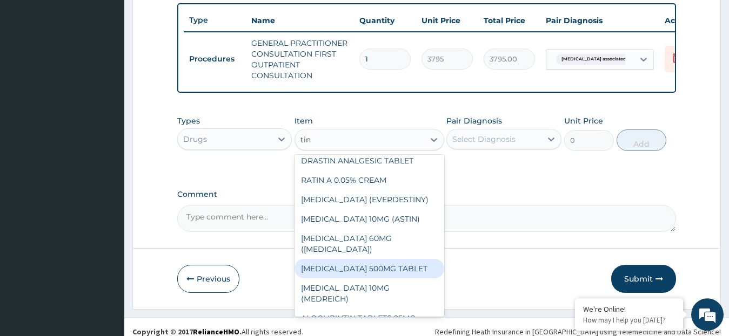
click at [412, 270] on div "TINIDAZOLE 500MG TABLET" at bounding box center [369, 268] width 150 height 19
type input "164.45"
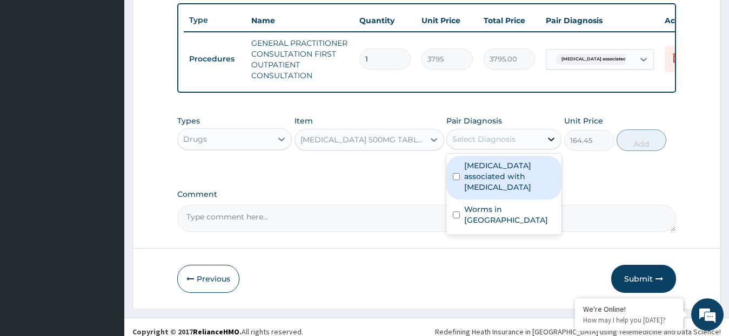
click at [549, 145] on icon at bounding box center [550, 139] width 11 height 11
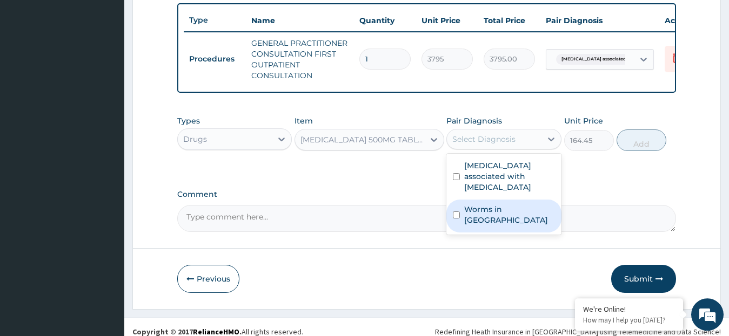
click at [527, 203] on div "Worms in stool" at bounding box center [503, 216] width 115 height 33
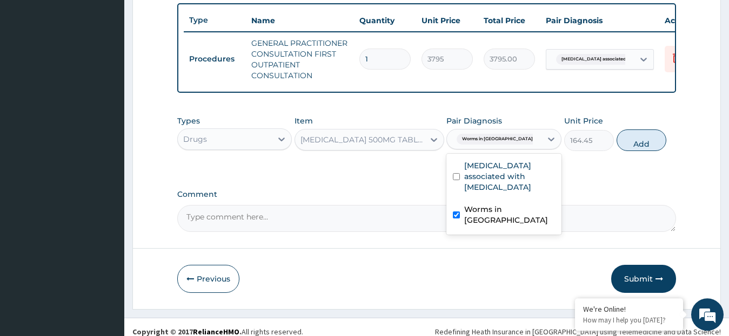
checkbox input "true"
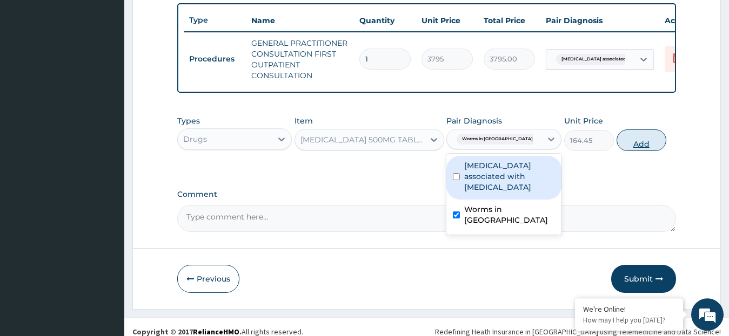
click at [640, 151] on button "Add" at bounding box center [641, 141] width 50 height 22
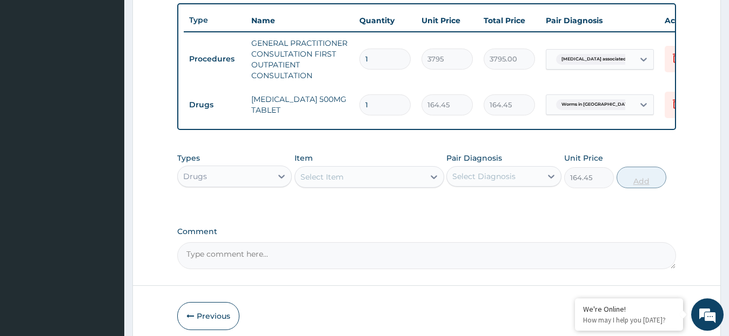
type input "0"
type input "0.00"
type input "3"
type input "493.35"
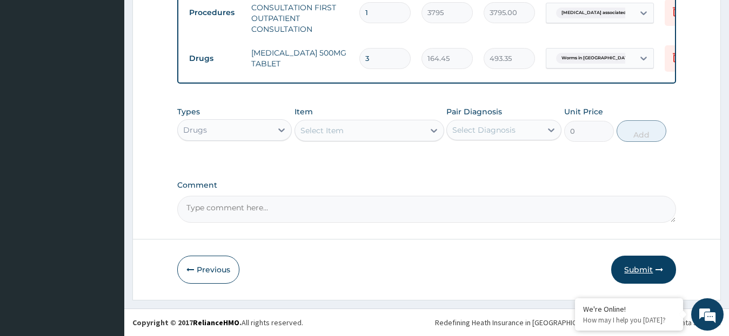
type input "3"
click at [646, 267] on button "Submit" at bounding box center [643, 270] width 65 height 28
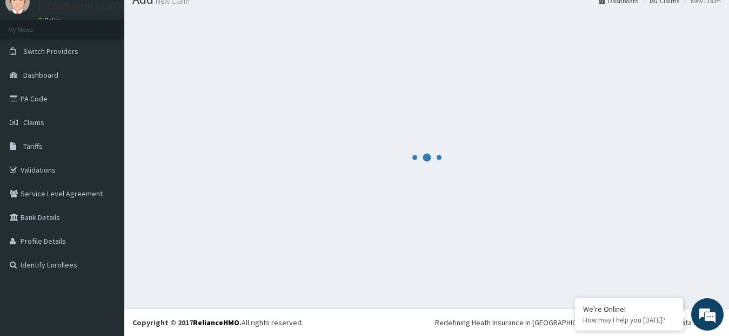
scroll to position [43, 0]
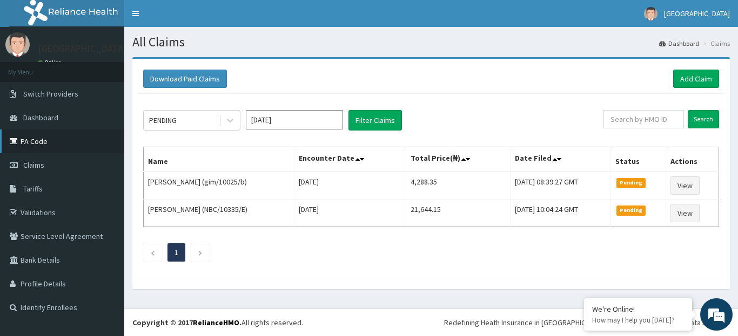
click at [23, 139] on link "PA Code" at bounding box center [62, 142] width 124 height 24
click at [692, 75] on link "Add Claim" at bounding box center [696, 79] width 46 height 18
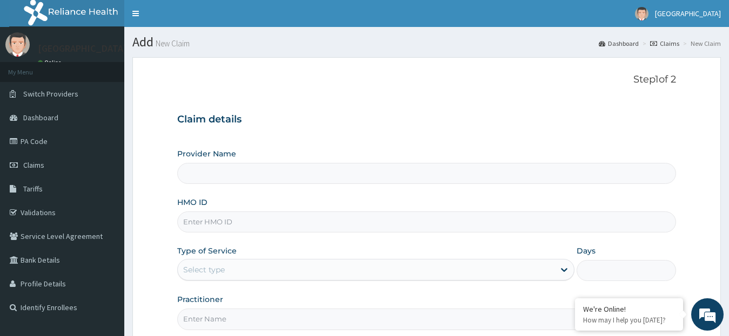
type input "[GEOGRAPHIC_DATA]"
click at [266, 222] on input "HMO ID" at bounding box center [426, 222] width 499 height 21
type input "nbc/10326/a"
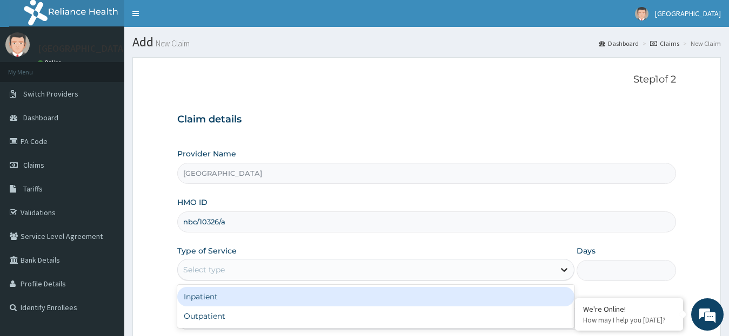
click at [563, 269] on icon at bounding box center [563, 270] width 11 height 11
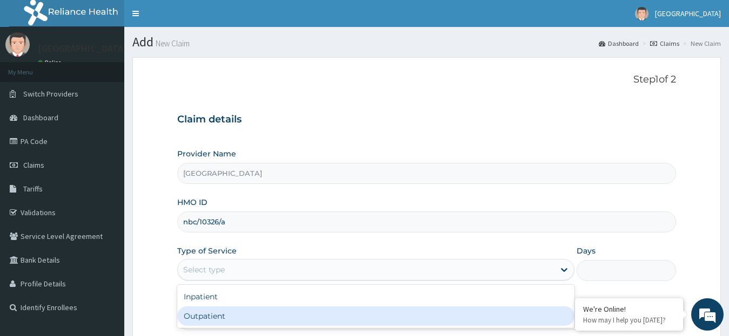
click at [534, 314] on div "Outpatient" at bounding box center [375, 316] width 397 height 19
type input "1"
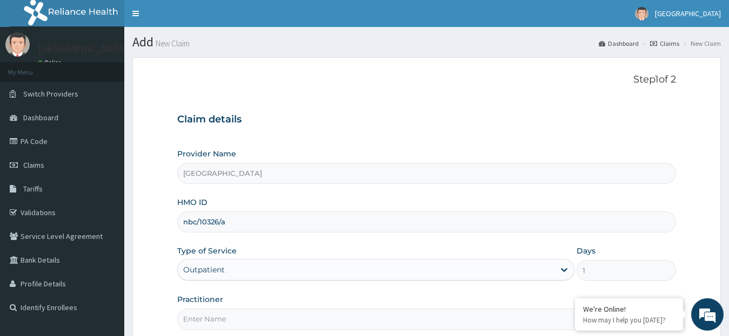
scroll to position [107, 0]
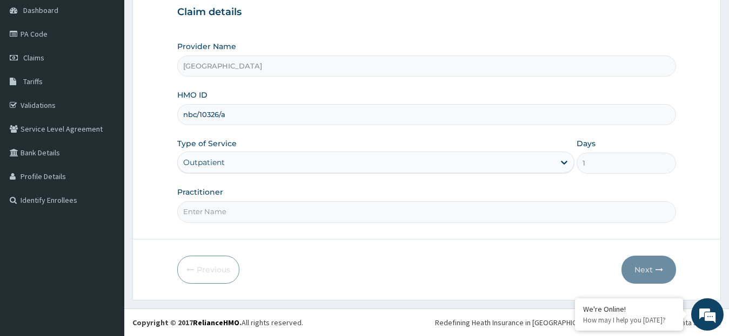
click at [255, 219] on input "Practitioner" at bounding box center [426, 211] width 499 height 21
type input "DR. HWERE"
click at [639, 269] on button "Next" at bounding box center [648, 270] width 55 height 28
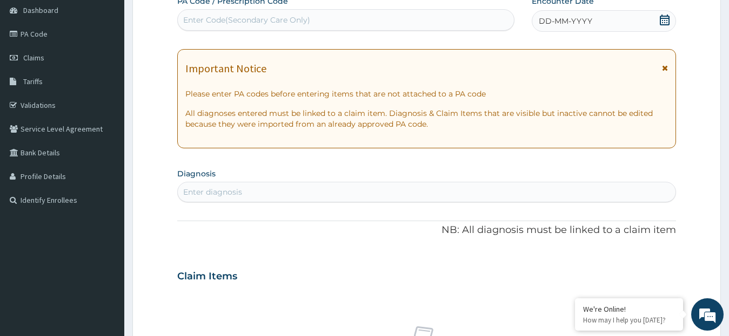
click at [419, 16] on div "Enter Code(Secondary Care Only)" at bounding box center [346, 19] width 336 height 17
paste input "PA/761FB7"
type input "PA/761FB7"
click at [437, 19] on div "Enter Code(Secondary Care Only)" at bounding box center [346, 19] width 336 height 17
paste input "PA/761FB7"
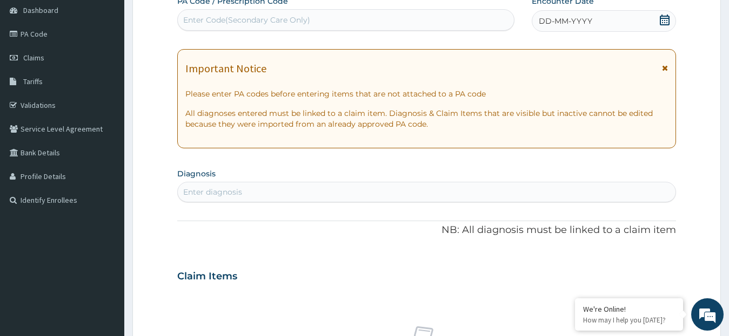
type input "PA/761FB7"
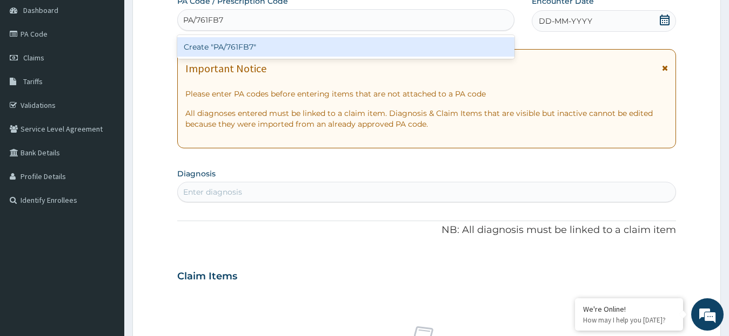
click at [447, 39] on div "Create "PA/761FB7"" at bounding box center [345, 46] width 337 height 19
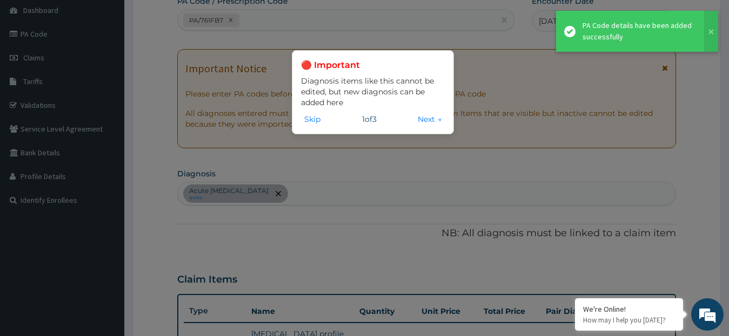
scroll to position [335, 0]
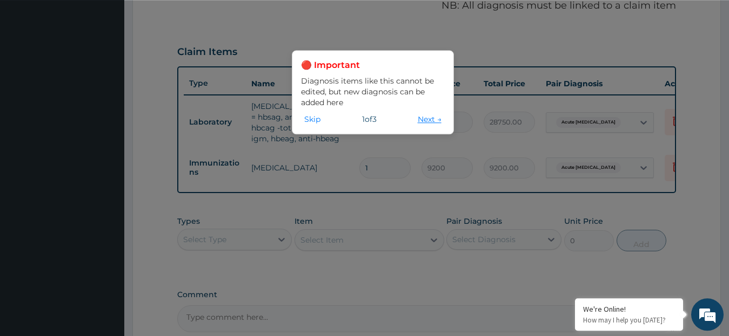
click at [436, 122] on button "Next →" at bounding box center [429, 119] width 30 height 12
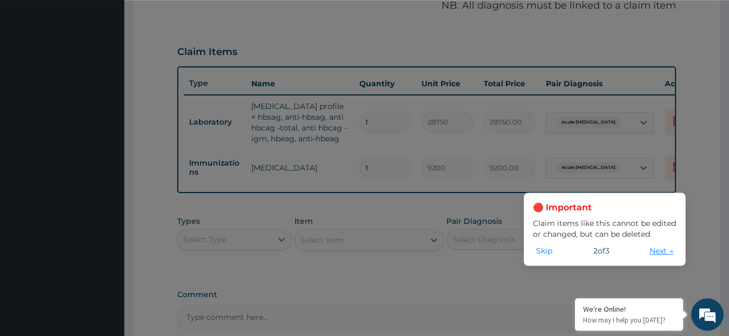
click at [659, 250] on button "Next →" at bounding box center [661, 251] width 30 height 12
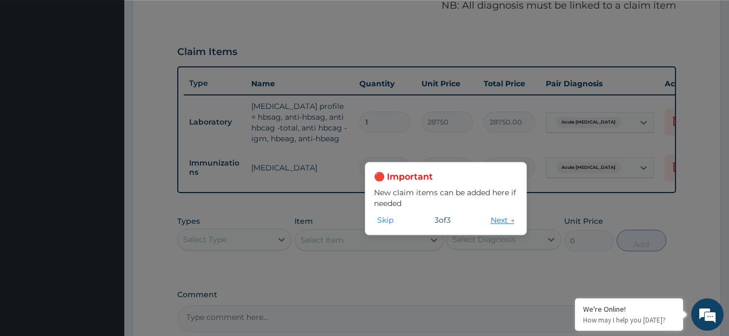
click at [500, 221] on button "Next →" at bounding box center [502, 220] width 30 height 12
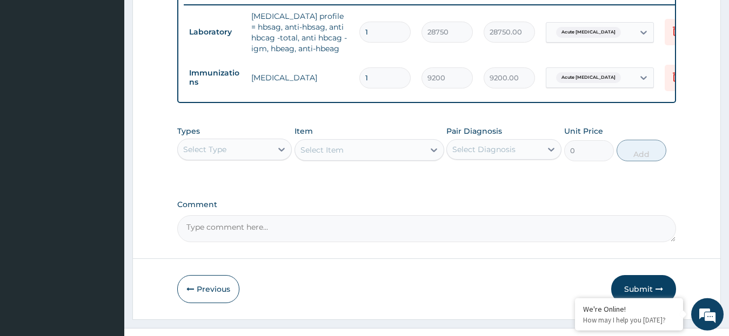
scroll to position [454, 0]
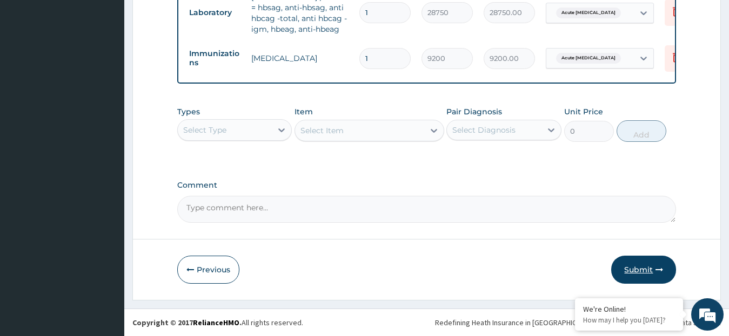
click at [635, 267] on button "Submit" at bounding box center [643, 270] width 65 height 28
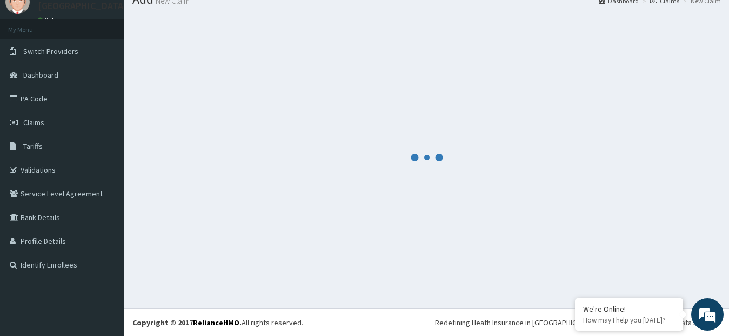
scroll to position [43, 0]
